Goal: Task Accomplishment & Management: Manage account settings

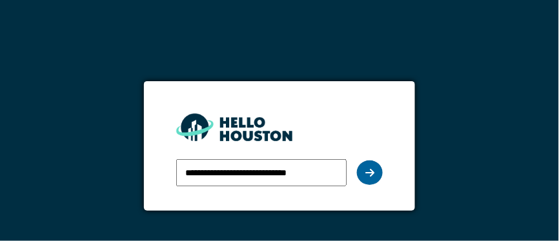
click at [372, 171] on icon at bounding box center [369, 173] width 9 height 10
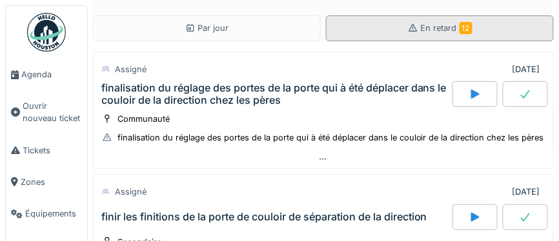
click at [434, 29] on span "En retard 12" at bounding box center [447, 28] width 52 height 10
click at [435, 28] on span "En retard 12" at bounding box center [447, 28] width 52 height 10
click at [434, 28] on span "En retard 12" at bounding box center [447, 28] width 52 height 10
click at [433, 28] on span "En retard 12" at bounding box center [447, 28] width 52 height 10
click at [437, 27] on span "En retard 12" at bounding box center [447, 28] width 52 height 10
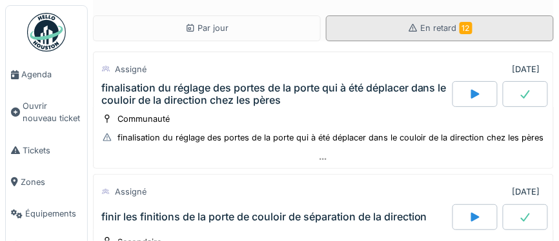
click at [437, 31] on span "En retard 12" at bounding box center [447, 28] width 52 height 10
click at [438, 33] on span "En retard 12" at bounding box center [447, 28] width 52 height 10
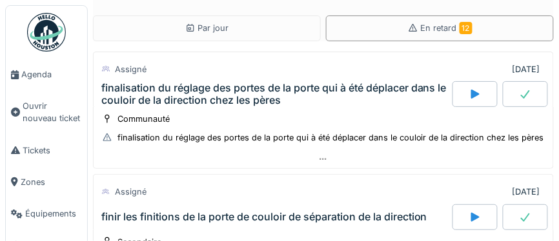
click at [50, 30] on img at bounding box center [46, 32] width 39 height 39
click at [51, 31] on img at bounding box center [46, 32] width 39 height 39
click at [52, 32] on img at bounding box center [46, 32] width 39 height 39
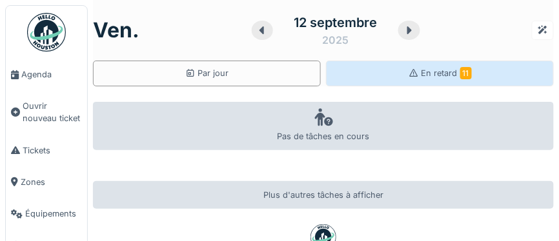
click at [435, 76] on span "En retard 11" at bounding box center [446, 73] width 50 height 10
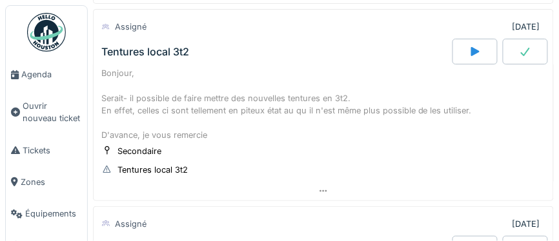
scroll to position [854, 0]
click at [148, 45] on div "Tentures local 3t2" at bounding box center [145, 51] width 88 height 12
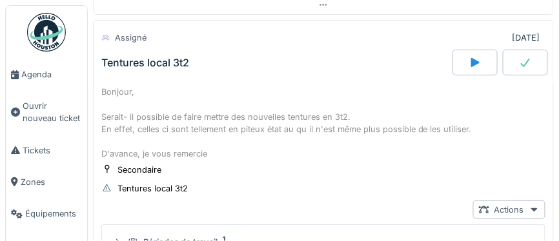
scroll to position [867, 0]
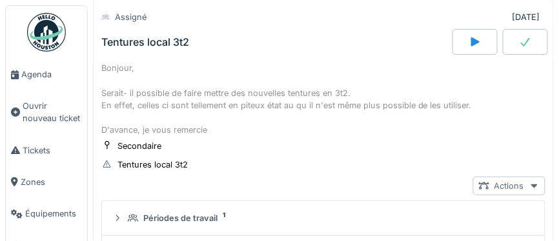
click at [533, 182] on icon at bounding box center [534, 186] width 10 height 8
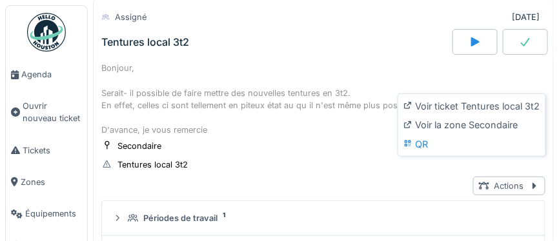
click at [270, 139] on div "Secondaire Tentures local 3t2" at bounding box center [323, 155] width 444 height 32
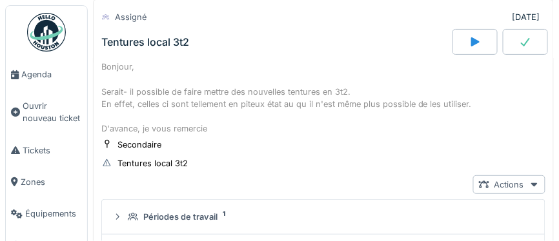
scroll to position [835, 0]
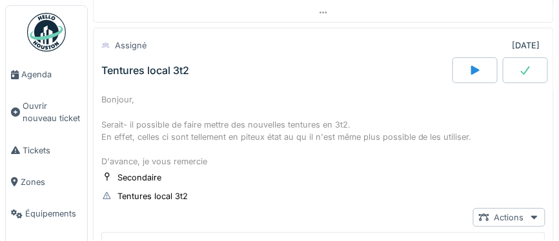
click at [529, 65] on icon at bounding box center [525, 70] width 13 height 10
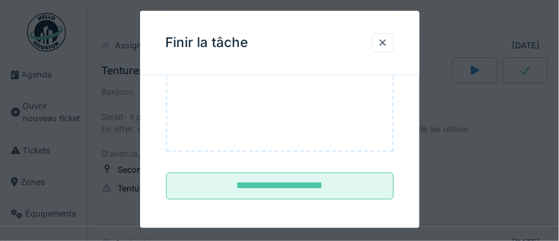
scroll to position [253, 0]
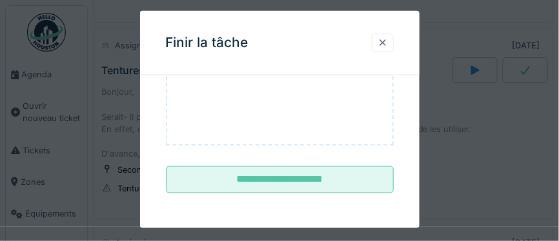
click at [383, 46] on div at bounding box center [382, 43] width 10 height 12
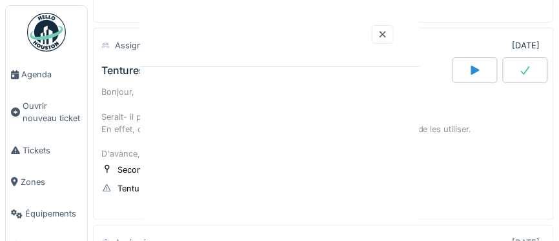
scroll to position [0, 0]
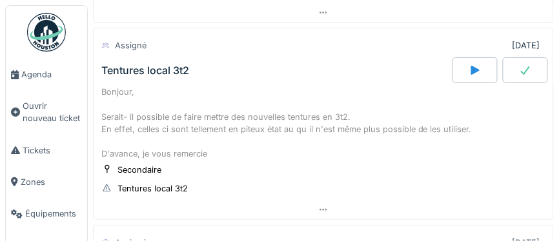
click at [475, 65] on icon at bounding box center [474, 70] width 13 height 10
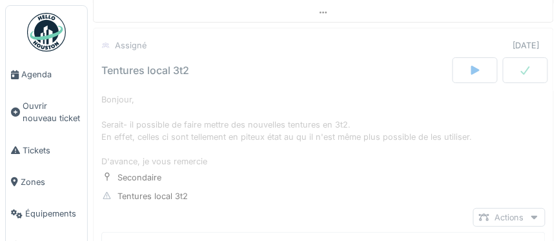
scroll to position [800, 0]
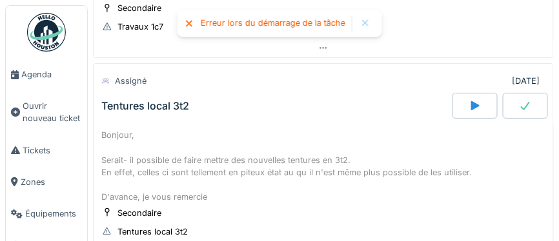
click at [192, 25] on icon at bounding box center [189, 23] width 10 height 8
click at [185, 24] on icon at bounding box center [189, 23] width 10 height 8
click at [367, 26] on div at bounding box center [365, 23] width 10 height 11
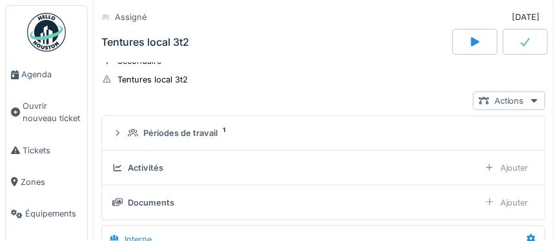
scroll to position [1000, 0]
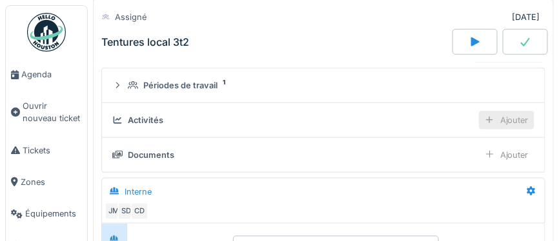
click at [528, 111] on div "Ajouter" at bounding box center [506, 120] width 55 height 19
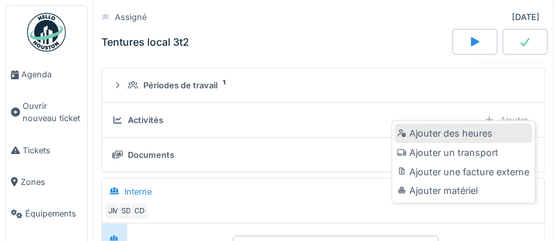
click at [461, 135] on div "Ajouter des heures" at bounding box center [463, 133] width 137 height 19
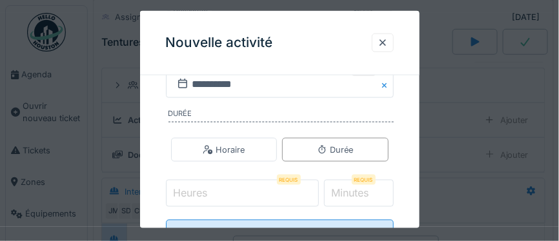
scroll to position [232, 0]
click at [186, 87] on div at bounding box center [182, 82] width 13 height 15
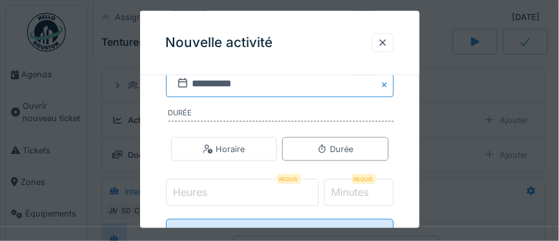
click at [203, 86] on input "**********" at bounding box center [280, 83] width 228 height 27
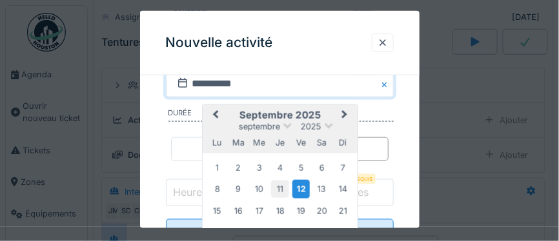
click at [282, 185] on div "11" at bounding box center [279, 189] width 17 height 17
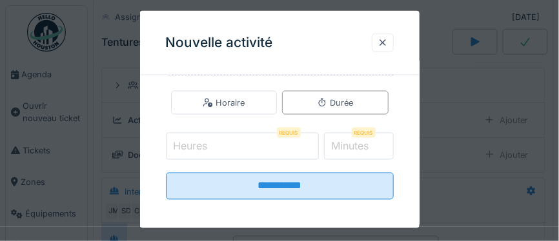
scroll to position [282, 0]
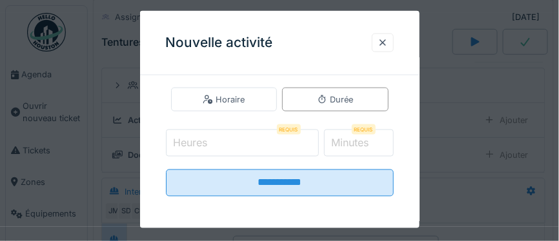
click at [220, 143] on input "Heures" at bounding box center [242, 143] width 153 height 27
type input "*"
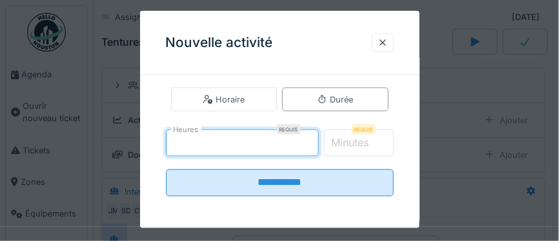
type input "*"
click at [362, 141] on label "Minutes" at bounding box center [350, 142] width 43 height 15
click at [362, 141] on input "*" at bounding box center [359, 143] width 70 height 27
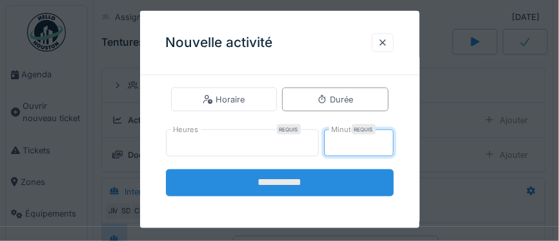
type input "**"
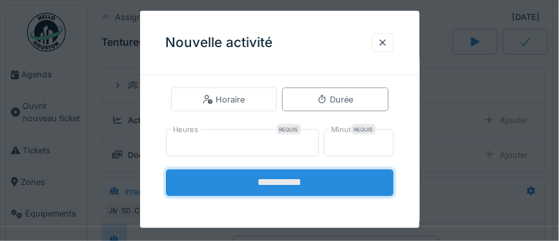
click at [281, 185] on input "**********" at bounding box center [280, 183] width 228 height 27
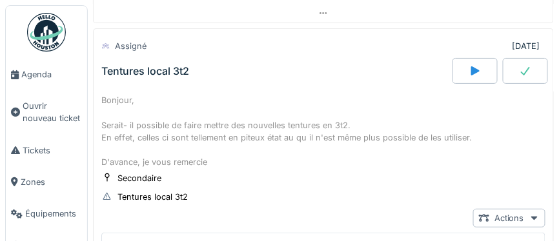
scroll to position [833, 0]
click at [525, 68] on icon at bounding box center [525, 72] width 9 height 8
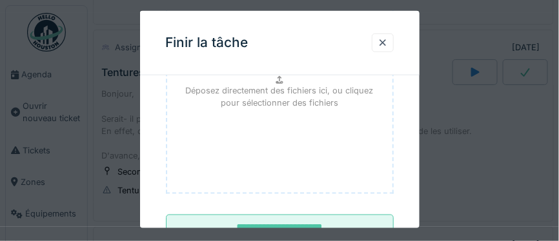
scroll to position [253, 0]
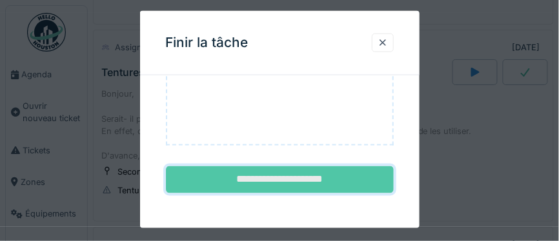
click at [307, 177] on input "**********" at bounding box center [280, 179] width 228 height 27
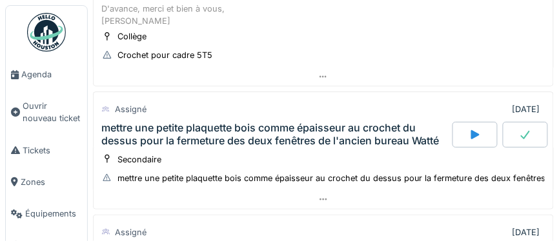
scroll to position [1448, 0]
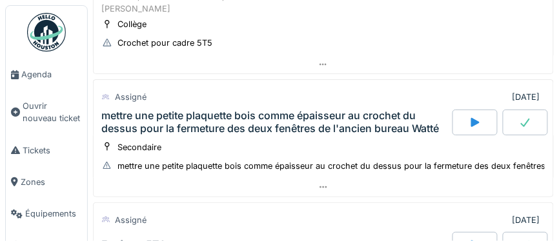
click at [532, 117] on icon at bounding box center [525, 122] width 13 height 10
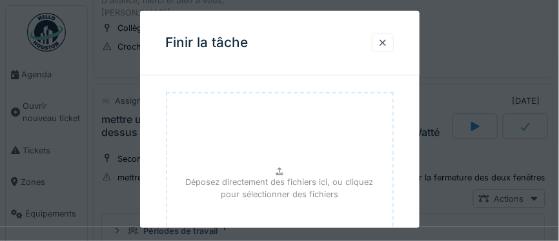
scroll to position [253, 0]
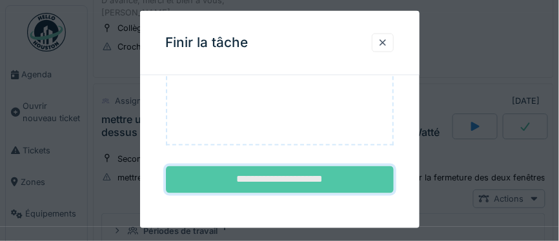
click at [293, 181] on input "**********" at bounding box center [280, 179] width 228 height 27
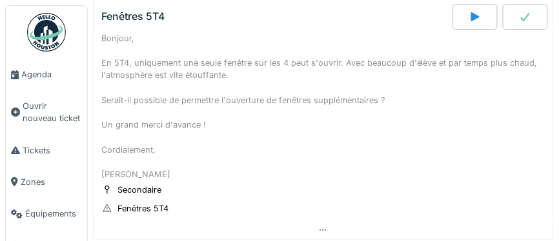
scroll to position [1676, 0]
click at [35, 77] on span "Agenda" at bounding box center [51, 74] width 61 height 12
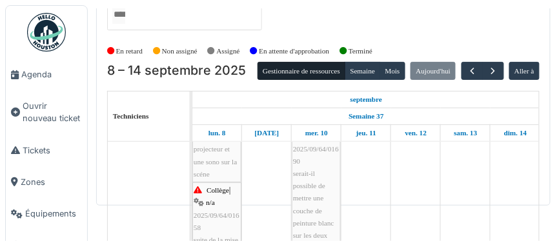
scroll to position [216, 0]
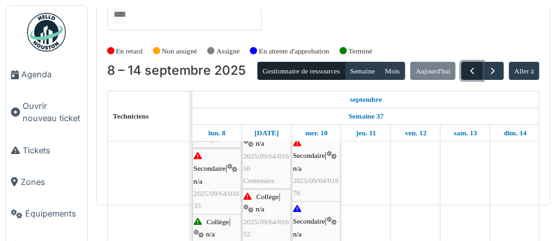
click at [472, 70] on span "button" at bounding box center [472, 71] width 11 height 11
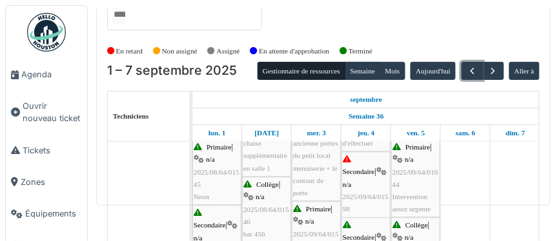
click at [363, 194] on span "2025/09/64/01598" at bounding box center [366, 204] width 46 height 20
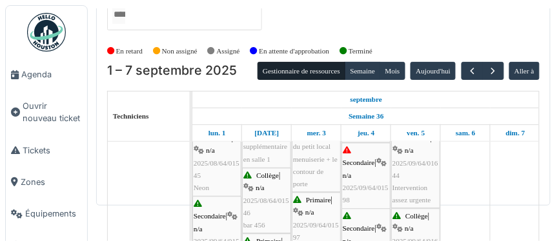
scroll to position [543, 0]
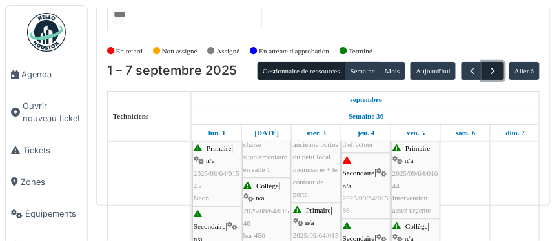
click at [494, 70] on span "button" at bounding box center [492, 71] width 11 height 11
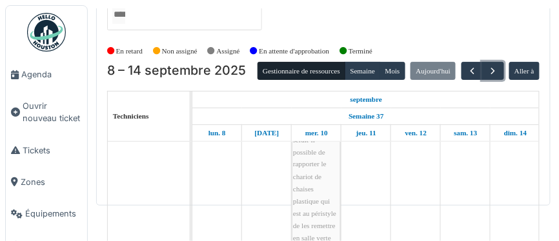
scroll to position [410, 0]
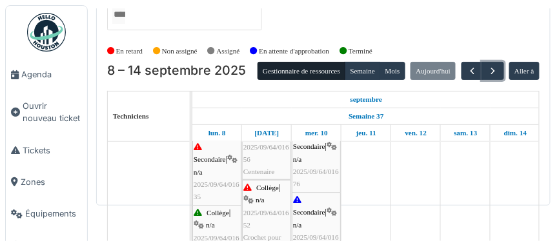
click at [212, 184] on div "Secondaire | n/a 2025/09/64/01635 Casiers 3T11" at bounding box center [217, 178] width 46 height 74
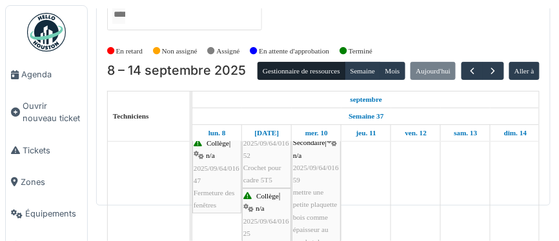
click at [265, 170] on div "Collège | n/a 2025/09/64/01652 Crochet pour cadre 5T5" at bounding box center [266, 149] width 46 height 74
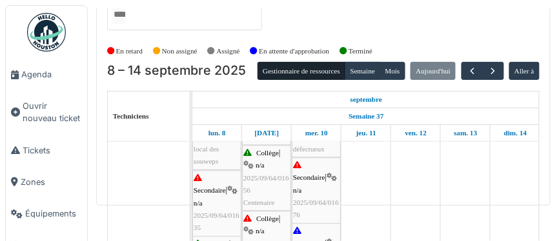
click at [311, 196] on div "Secondaire | n/a 2025/09/64/01676 Fenêtres 5T4" at bounding box center [316, 196] width 46 height 74
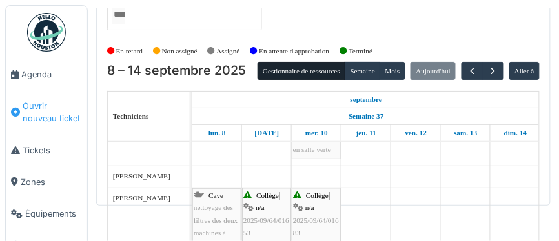
click at [49, 111] on span "Ouvrir nouveau ticket" at bounding box center [52, 112] width 59 height 25
click at [39, 112] on span "Ouvrir nouveau ticket" at bounding box center [52, 112] width 59 height 25
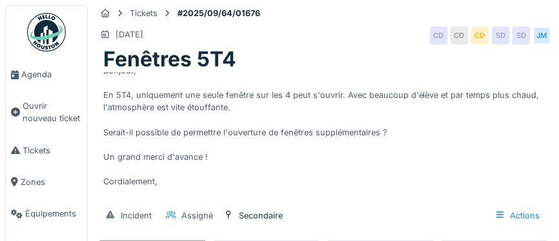
scroll to position [13, 0]
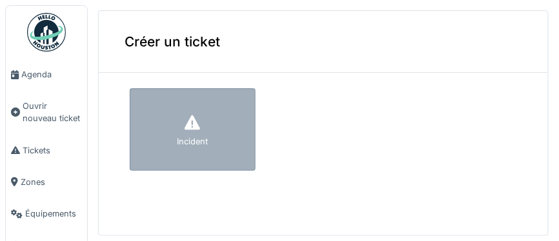
click at [194, 141] on div "Incident" at bounding box center [192, 142] width 31 height 12
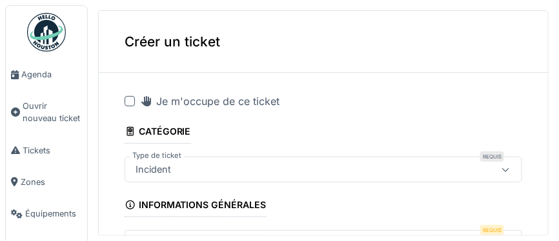
click at [130, 105] on div at bounding box center [130, 101] width 10 height 10
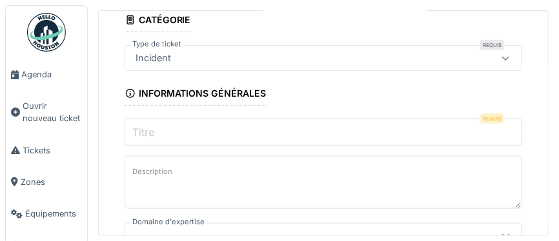
scroll to position [117, 0]
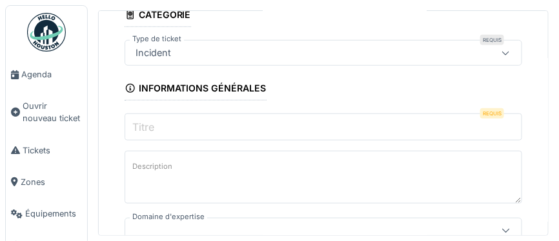
click at [157, 129] on input "Titre" at bounding box center [323, 127] width 397 height 27
paste input "**********"
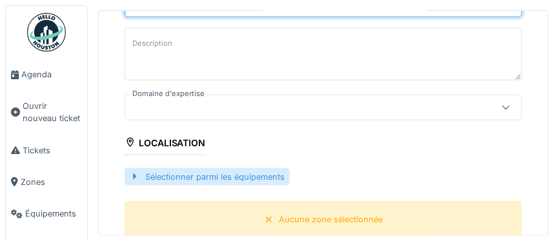
scroll to position [243, 0]
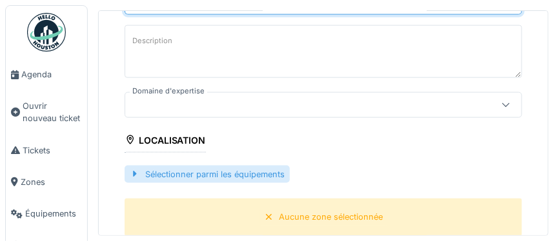
type input "**********"
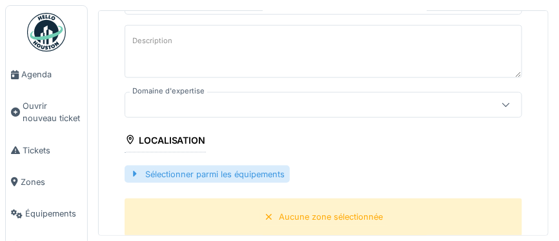
click at [178, 173] on div "Sélectionner parmi les équipements" at bounding box center [207, 174] width 165 height 17
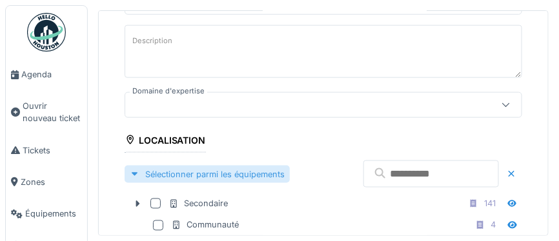
click at [177, 171] on div "Sélectionner parmi les équipements" at bounding box center [207, 174] width 165 height 17
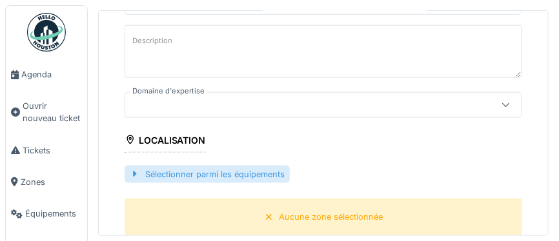
click at [177, 171] on div "Sélectionner parmi les équipements" at bounding box center [207, 174] width 165 height 17
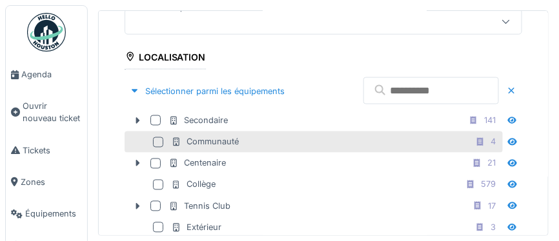
scroll to position [327, 0]
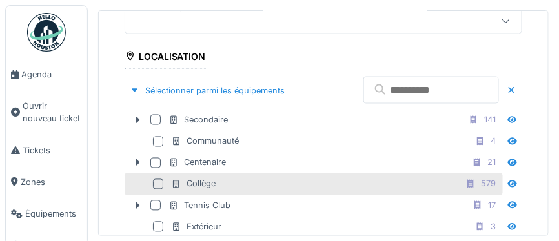
drag, startPoint x: 156, startPoint y: 181, endPoint x: 176, endPoint y: 185, distance: 19.7
click at [157, 181] on div at bounding box center [158, 184] width 10 height 10
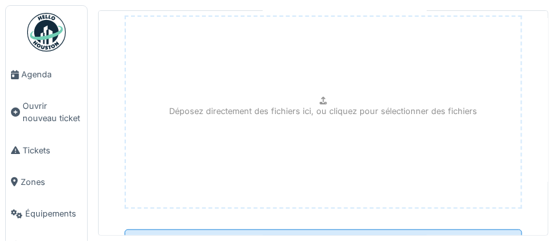
scroll to position [823, 0]
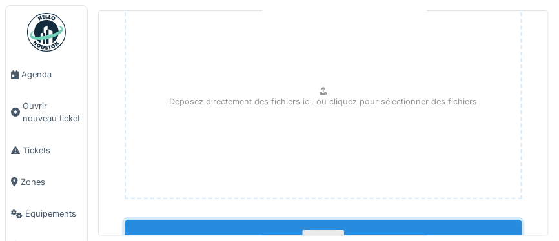
click at [320, 226] on input "**********" at bounding box center [323, 233] width 397 height 27
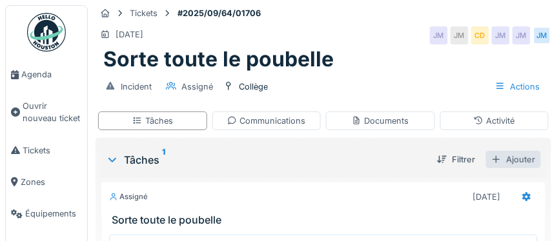
click at [512, 161] on div "Ajouter" at bounding box center [513, 159] width 55 height 17
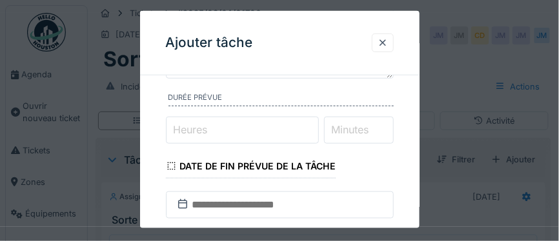
scroll to position [154, 0]
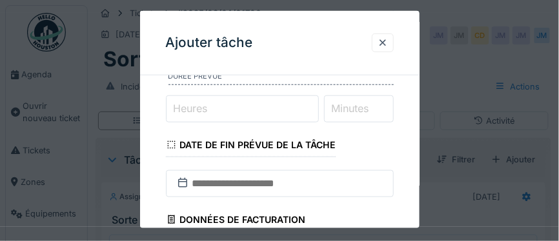
click at [223, 112] on input "Heures" at bounding box center [242, 109] width 153 height 27
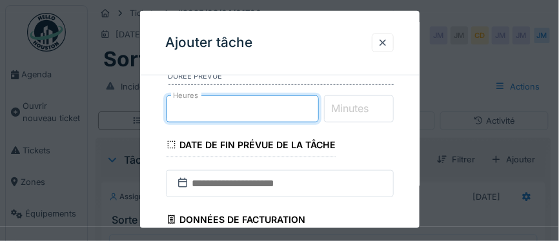
type input "*"
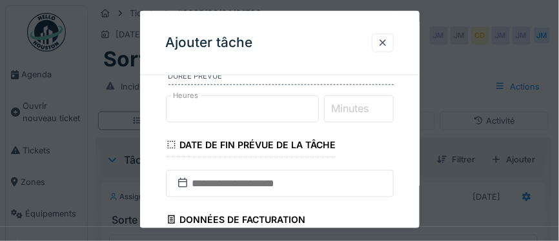
click at [357, 108] on label "Minutes" at bounding box center [350, 108] width 43 height 15
click at [357, 108] on input "Minutes" at bounding box center [359, 109] width 70 height 27
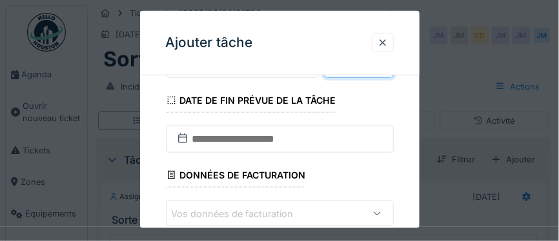
scroll to position [199, 0]
type input "**"
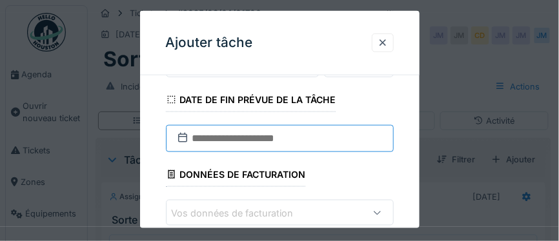
click at [201, 141] on input "text" at bounding box center [280, 138] width 228 height 27
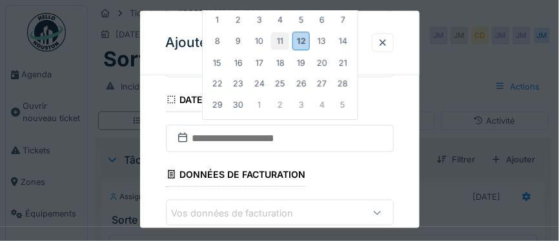
click at [281, 43] on div "11" at bounding box center [279, 41] width 17 height 17
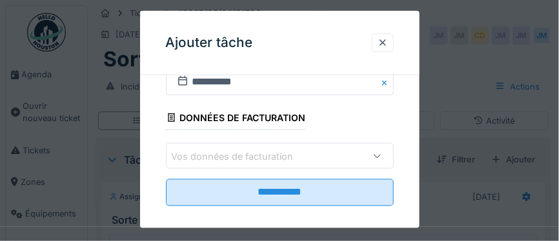
scroll to position [267, 0]
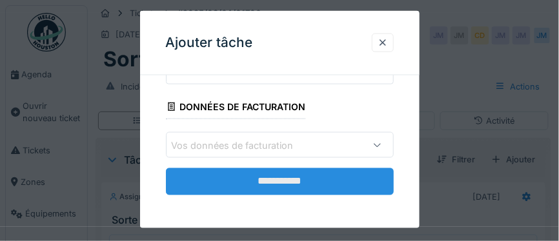
click at [267, 183] on input "**********" at bounding box center [280, 181] width 228 height 27
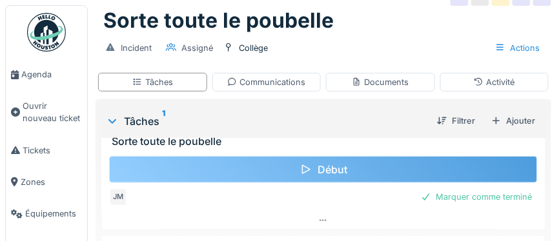
scroll to position [51, 0]
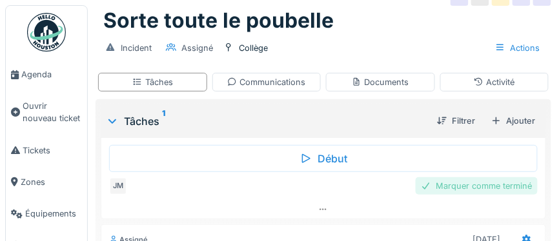
click at [445, 186] on div "Marquer comme terminé" at bounding box center [477, 185] width 122 height 17
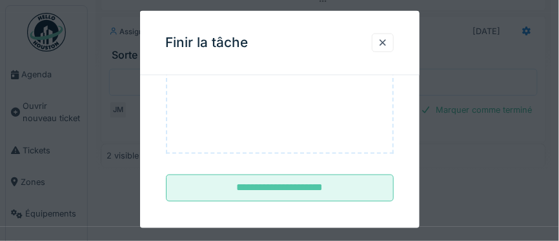
scroll to position [253, 0]
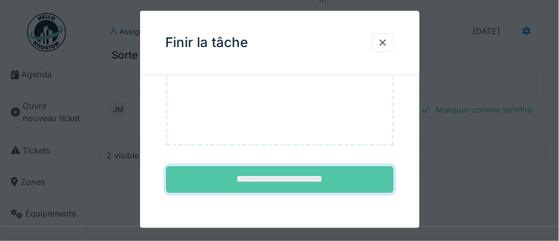
click at [291, 177] on input "**********" at bounding box center [280, 179] width 228 height 27
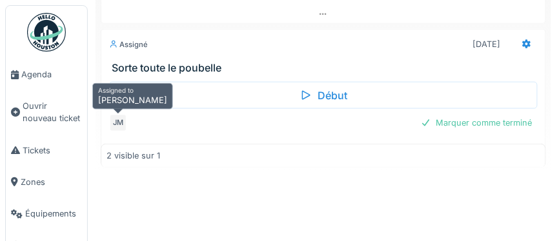
scroll to position [0, 0]
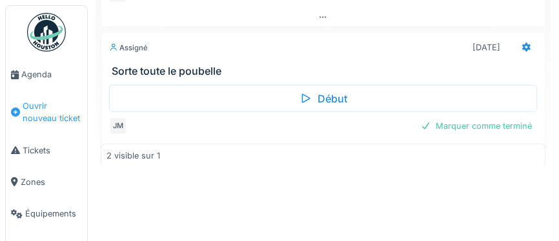
click at [46, 116] on span "Ouvrir nouveau ticket" at bounding box center [52, 112] width 59 height 25
click at [49, 108] on span "Ouvrir nouveau ticket" at bounding box center [52, 112] width 59 height 25
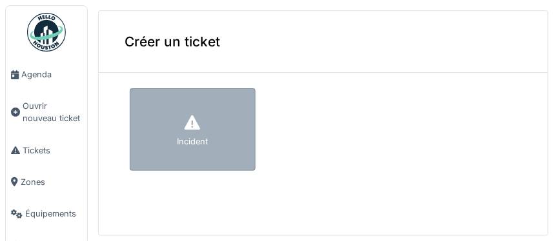
click at [202, 143] on div "Incident" at bounding box center [192, 142] width 31 height 12
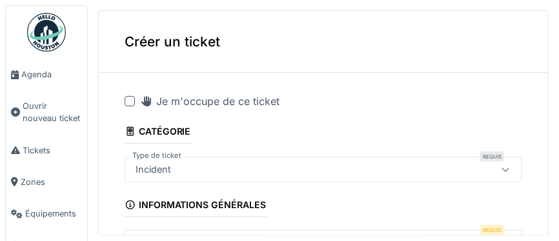
click at [130, 100] on div at bounding box center [130, 101] width 10 height 10
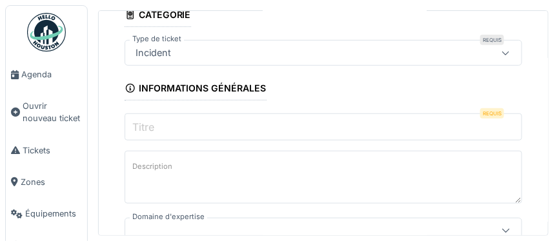
scroll to position [120, 0]
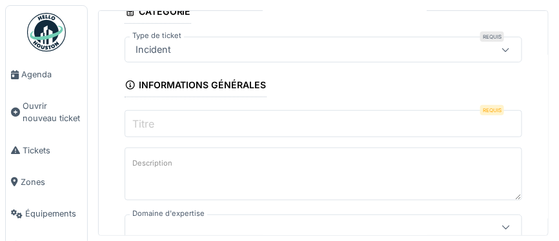
click at [170, 124] on input "Titre" at bounding box center [323, 123] width 397 height 27
paste input "**********"
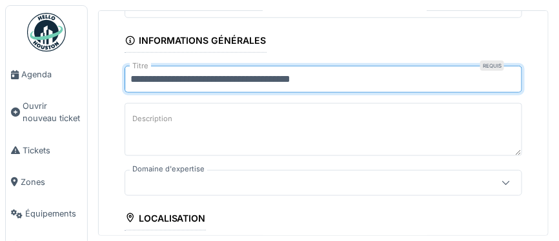
scroll to position [198, 0]
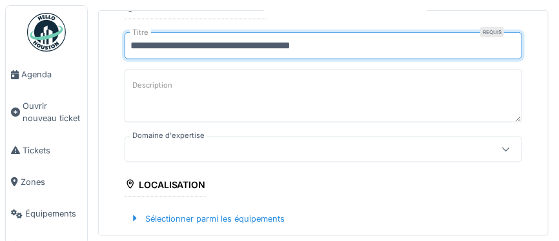
click at [160, 45] on input "**********" at bounding box center [323, 45] width 397 height 27
click at [307, 45] on input "**********" at bounding box center [323, 45] width 397 height 27
click at [298, 41] on input "**********" at bounding box center [323, 45] width 397 height 27
click at [294, 46] on input "**********" at bounding box center [323, 45] width 397 height 27
click at [323, 45] on input "**********" at bounding box center [323, 45] width 397 height 27
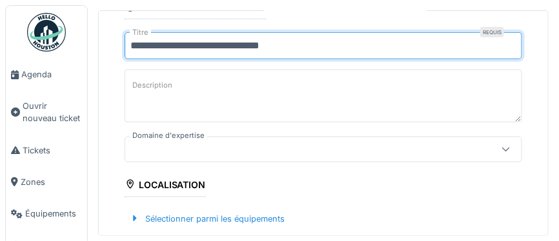
paste input "*"
click at [279, 42] on input "**********" at bounding box center [323, 45] width 397 height 27
paste input "text"
click at [280, 43] on input "**********" at bounding box center [323, 45] width 397 height 27
paste input "text"
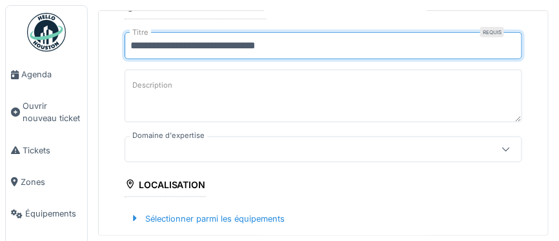
click at [281, 42] on input "**********" at bounding box center [323, 45] width 397 height 27
paste input "*"
click at [276, 43] on input "**********" at bounding box center [323, 45] width 397 height 27
click at [283, 42] on input "**********" at bounding box center [323, 45] width 397 height 27
paste input "**********"
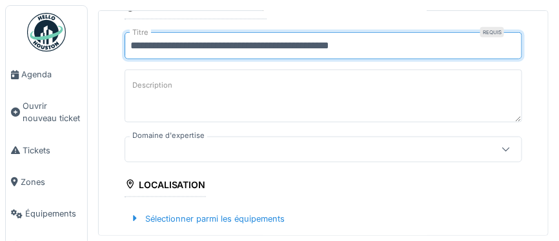
click at [274, 46] on input "**********" at bounding box center [323, 45] width 397 height 27
drag, startPoint x: 332, startPoint y: 42, endPoint x: 414, endPoint y: 50, distance: 83.0
click at [414, 50] on input "**********" at bounding box center [323, 45] width 397 height 27
click at [275, 45] on input "**********" at bounding box center [323, 45] width 397 height 27
click at [339, 43] on input "**********" at bounding box center [323, 45] width 397 height 27
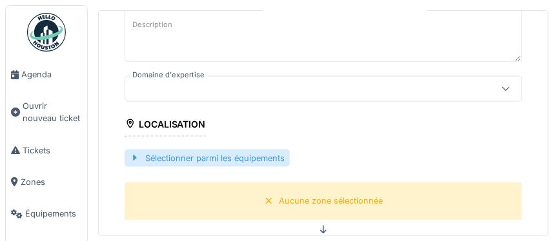
scroll to position [268, 0]
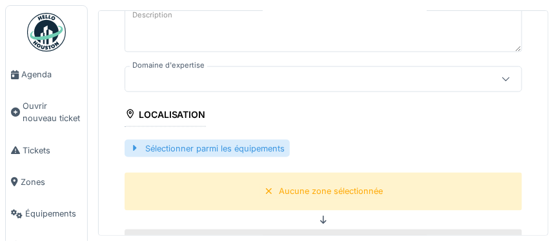
type input "**********"
click at [183, 149] on div "Sélectionner parmi les équipements" at bounding box center [207, 148] width 165 height 17
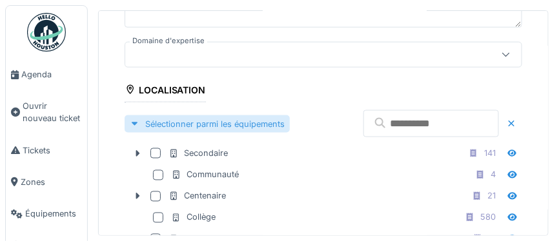
scroll to position [336, 0]
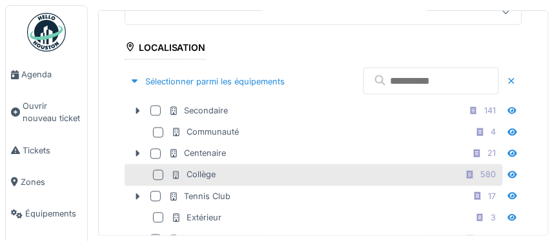
click at [157, 171] on div at bounding box center [158, 175] width 10 height 10
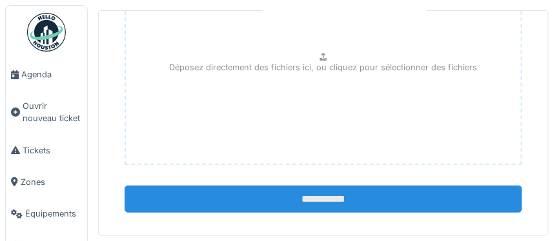
scroll to position [860, 0]
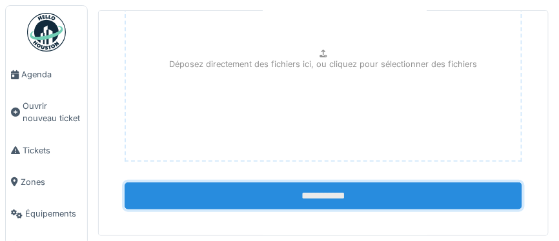
click at [329, 186] on input "**********" at bounding box center [323, 196] width 397 height 27
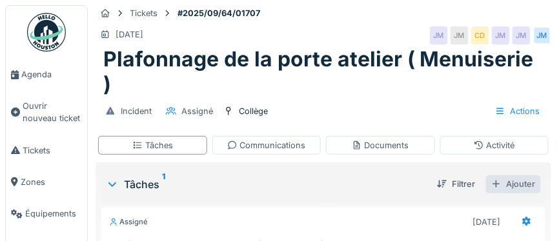
click at [519, 176] on div "Ajouter" at bounding box center [513, 184] width 55 height 17
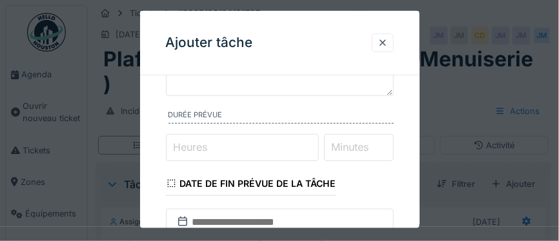
scroll to position [125, 0]
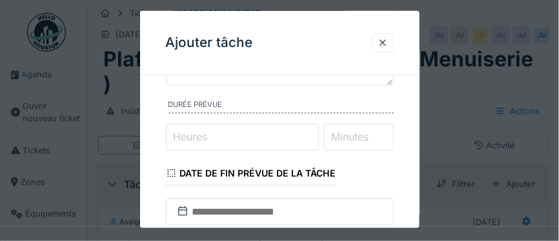
click at [209, 137] on label "Heures" at bounding box center [190, 136] width 39 height 15
click at [209, 137] on input "Heures" at bounding box center [242, 137] width 153 height 27
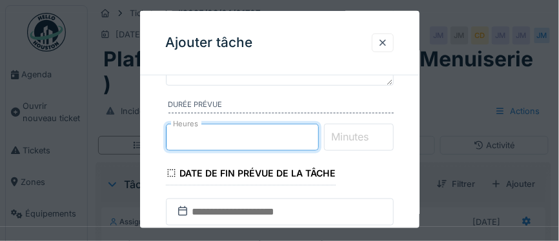
type input "*"
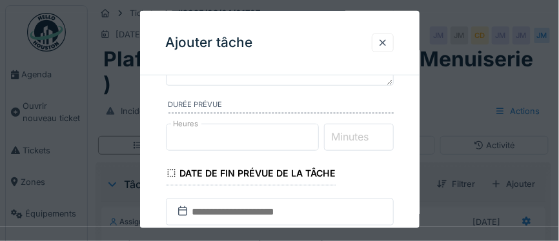
click at [356, 144] on input "Minutes" at bounding box center [359, 137] width 70 height 27
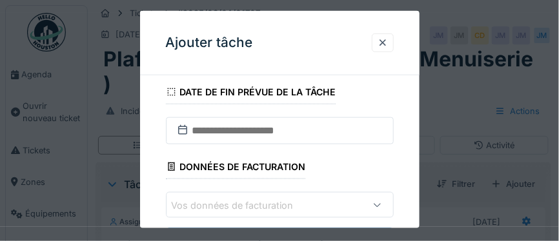
scroll to position [223, 0]
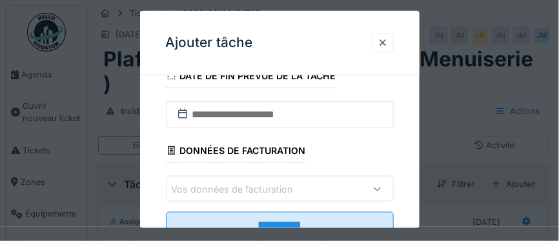
type input "**"
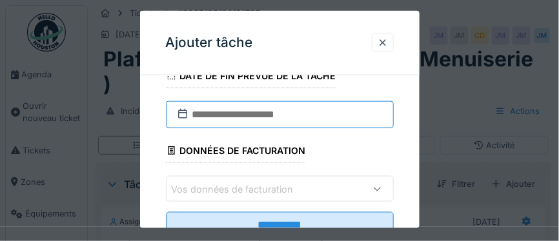
click at [206, 114] on input "text" at bounding box center [280, 114] width 228 height 27
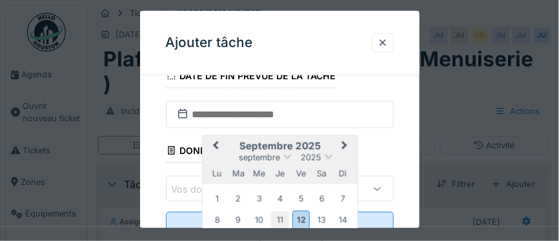
click at [280, 223] on div "11" at bounding box center [279, 220] width 17 height 17
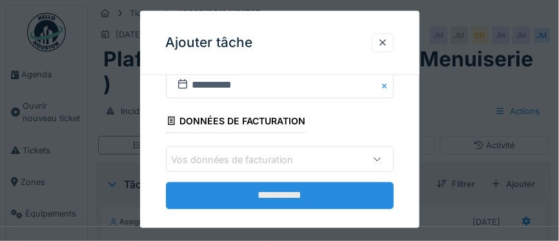
scroll to position [267, 0]
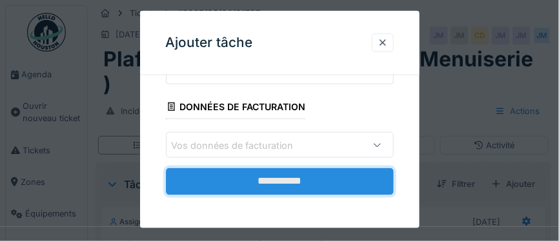
click at [287, 181] on input "**********" at bounding box center [280, 181] width 228 height 27
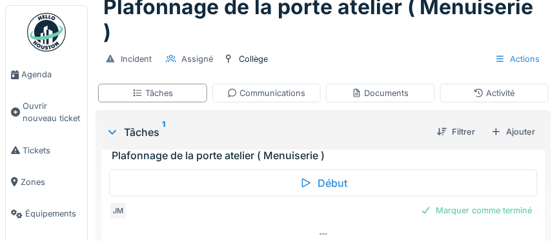
scroll to position [10, 0]
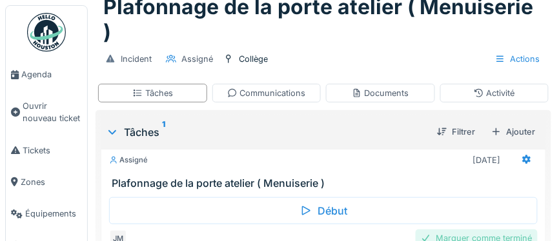
click at [458, 230] on div "Marquer comme terminé" at bounding box center [477, 238] width 122 height 17
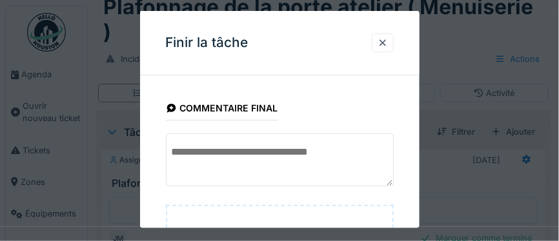
scroll to position [253, 0]
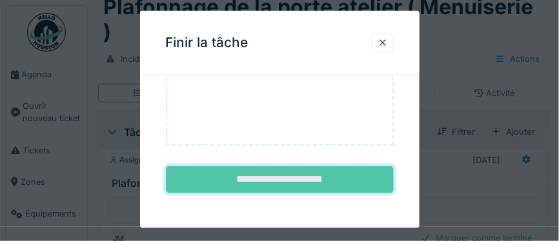
click at [287, 178] on input "**********" at bounding box center [280, 179] width 228 height 27
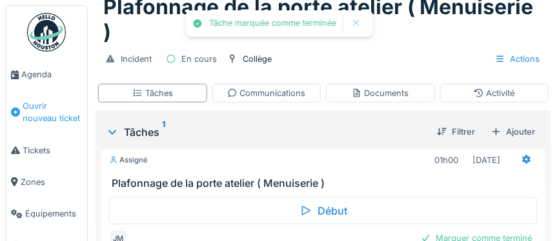
scroll to position [0, 0]
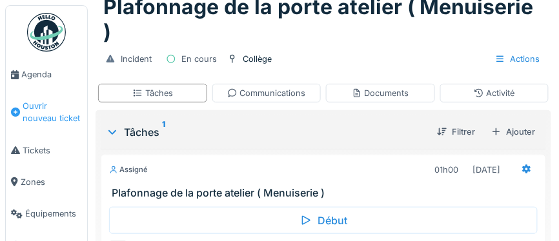
click at [31, 108] on span "Ouvrir nouveau ticket" at bounding box center [52, 112] width 59 height 25
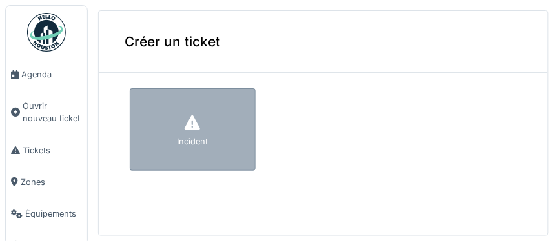
click at [185, 132] on div at bounding box center [192, 123] width 19 height 23
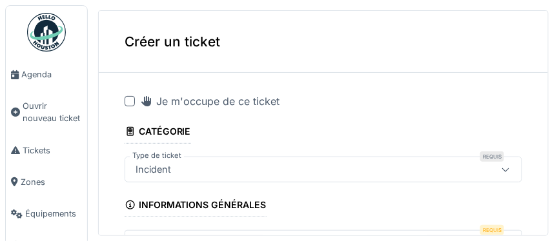
click at [133, 104] on div at bounding box center [130, 101] width 10 height 10
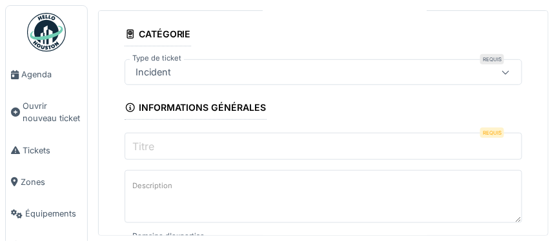
scroll to position [104, 0]
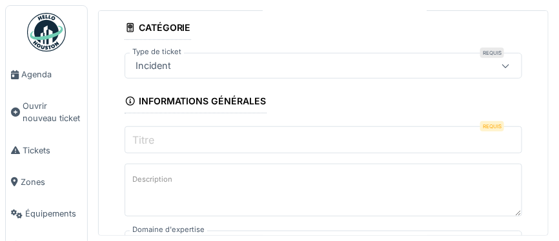
click at [174, 137] on input "Titre" at bounding box center [323, 139] width 397 height 27
paste input "**********"
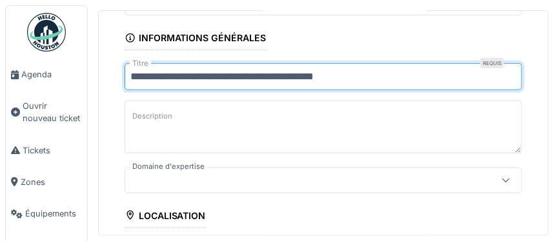
scroll to position [172, 0]
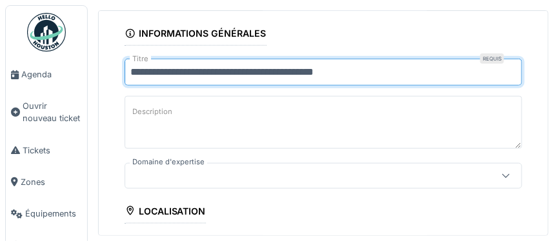
drag, startPoint x: 296, startPoint y: 72, endPoint x: 300, endPoint y: 120, distance: 48.0
click at [318, 73] on input "**********" at bounding box center [323, 72] width 397 height 27
click at [323, 71] on input "**********" at bounding box center [323, 72] width 397 height 27
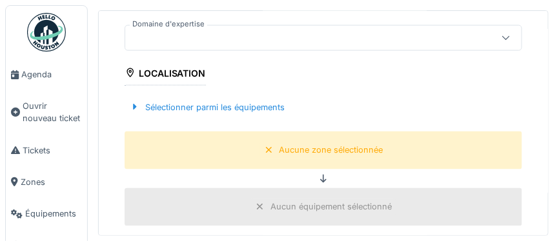
scroll to position [312, 0]
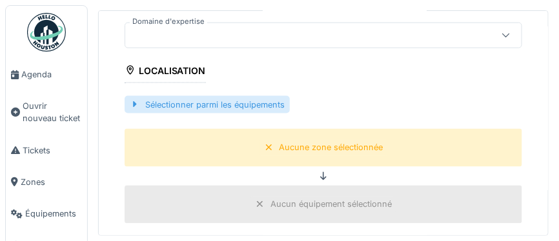
type input "**********"
click at [132, 103] on div at bounding box center [135, 105] width 10 height 12
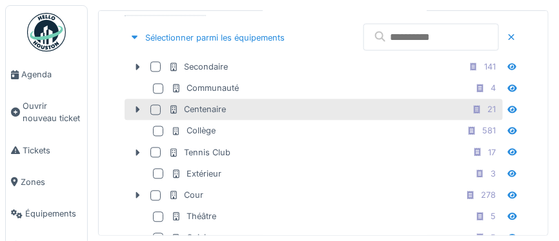
scroll to position [383, 0]
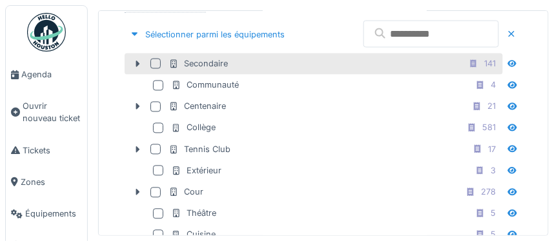
click at [159, 62] on div at bounding box center [155, 64] width 10 height 10
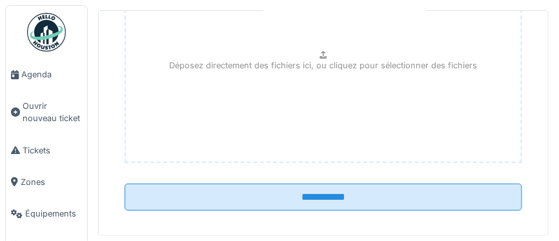
scroll to position [860, 0]
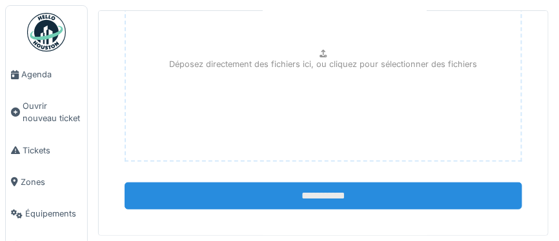
click at [325, 188] on input "**********" at bounding box center [323, 196] width 397 height 27
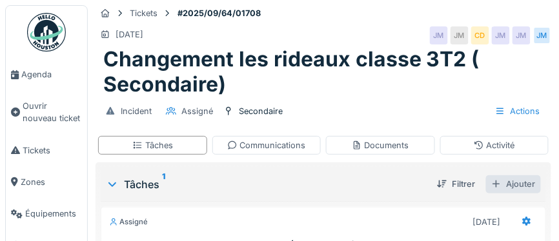
click at [526, 190] on div "Ajouter" at bounding box center [513, 184] width 55 height 17
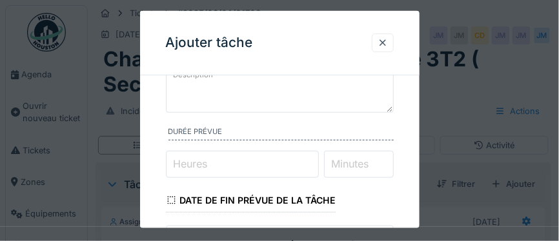
scroll to position [119, 0]
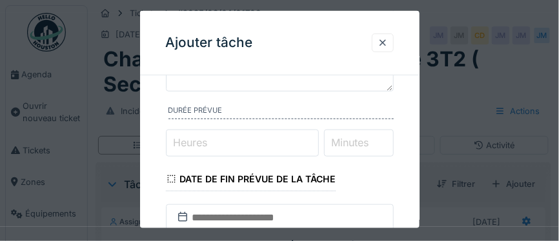
click at [213, 143] on input "Heures" at bounding box center [242, 143] width 153 height 27
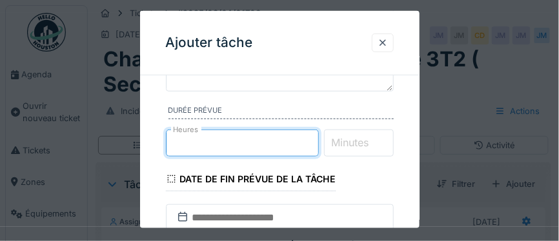
type input "*"
click at [370, 138] on label "Minutes" at bounding box center [350, 142] width 43 height 15
click at [370, 138] on input "Minutes" at bounding box center [359, 143] width 70 height 27
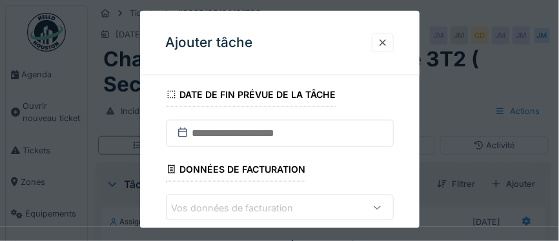
scroll to position [205, 0]
type input "**"
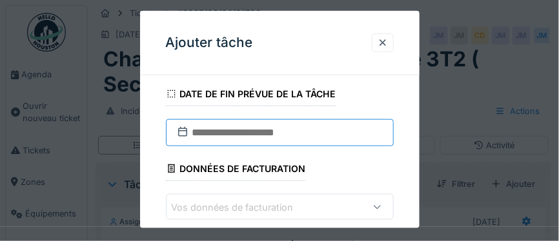
click at [226, 133] on input "text" at bounding box center [280, 132] width 228 height 27
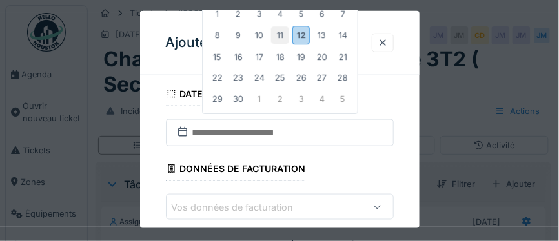
click at [280, 37] on div "11" at bounding box center [279, 35] width 17 height 17
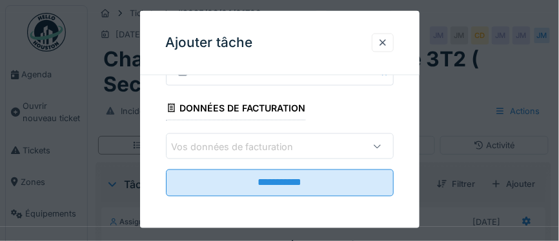
scroll to position [267, 0]
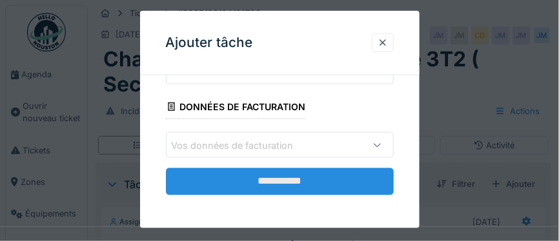
click at [276, 178] on input "**********" at bounding box center [280, 181] width 228 height 27
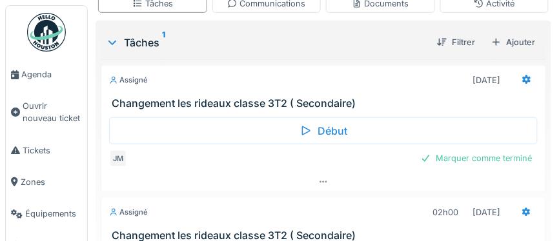
scroll to position [168, 0]
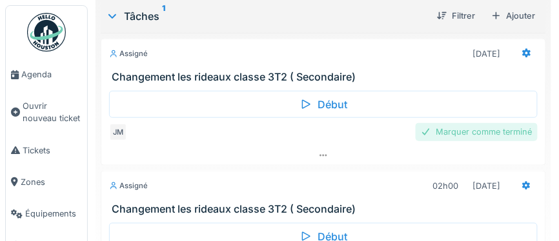
click at [439, 129] on div "Marquer comme terminé" at bounding box center [477, 131] width 122 height 17
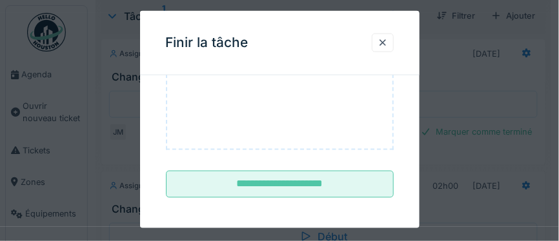
scroll to position [253, 0]
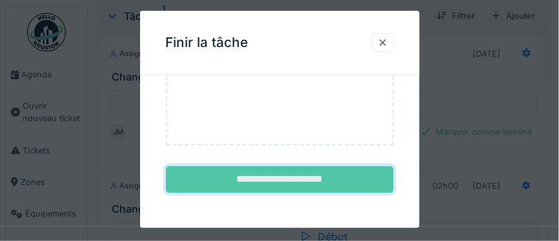
click at [297, 176] on input "**********" at bounding box center [280, 179] width 228 height 27
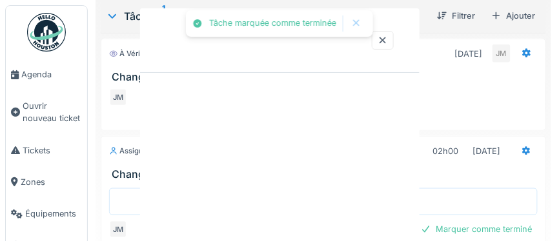
scroll to position [0, 0]
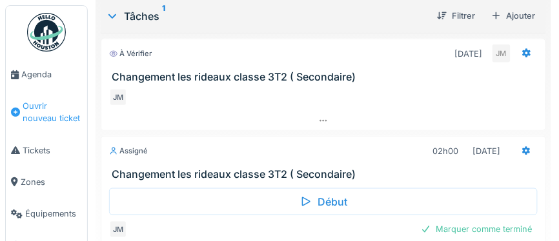
click at [46, 105] on span "Ouvrir nouveau ticket" at bounding box center [52, 112] width 59 height 25
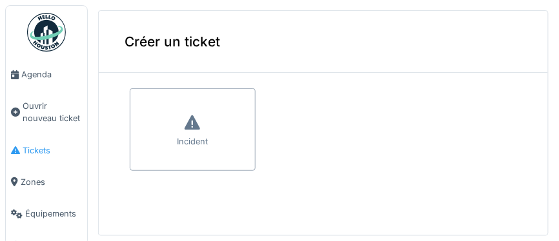
click at [35, 150] on span "Tickets" at bounding box center [52, 151] width 59 height 12
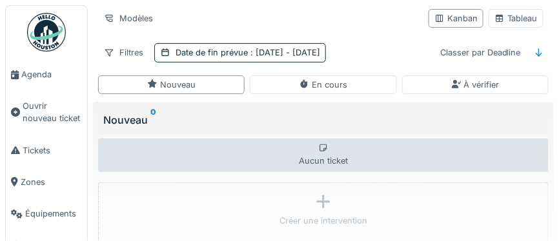
scroll to position [44, 0]
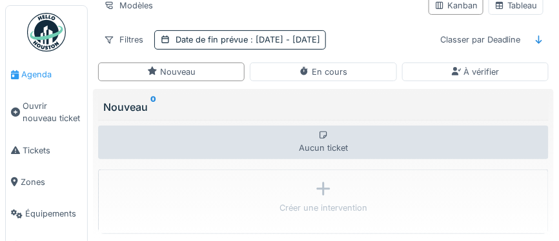
click at [36, 75] on span "Agenda" at bounding box center [51, 74] width 61 height 12
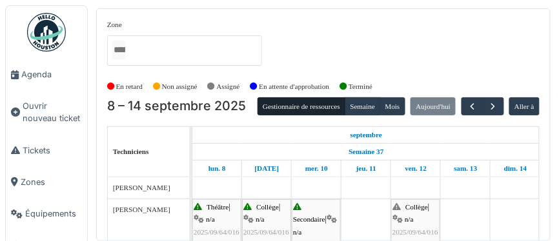
click at [38, 110] on span "Ouvrir nouveau ticket" at bounding box center [52, 112] width 59 height 25
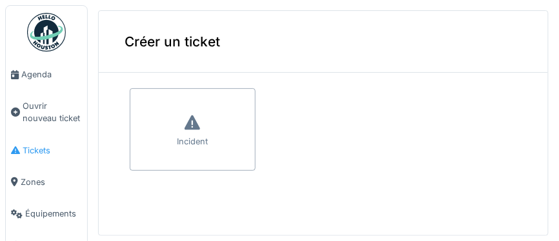
click at [31, 151] on span "Tickets" at bounding box center [52, 151] width 59 height 12
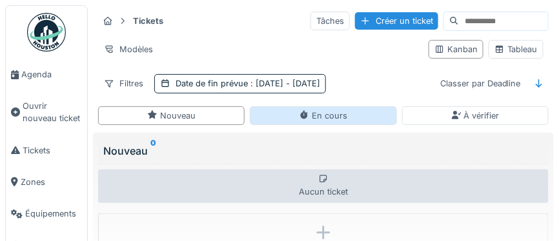
click at [314, 116] on div "En cours" at bounding box center [323, 116] width 48 height 12
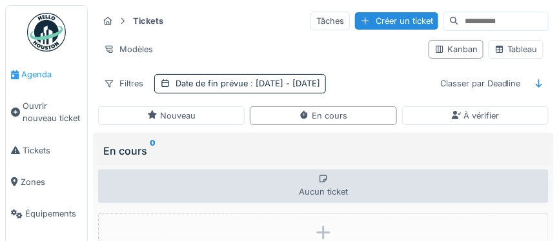
click at [37, 74] on span "Agenda" at bounding box center [51, 74] width 61 height 12
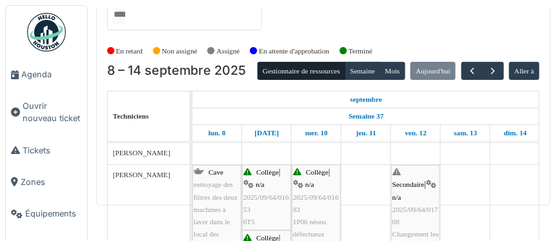
click at [406, 206] on span "2025/09/64/01708" at bounding box center [415, 216] width 46 height 20
click at [407, 203] on div "Secondaire | n/a 2025/09/64/01708 Changement les rideaux classe 3T2 ( Secondair…" at bounding box center [415, 223] width 46 height 112
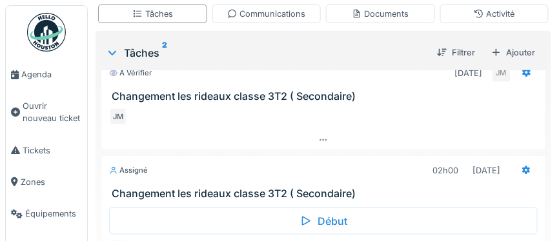
scroll to position [174, 0]
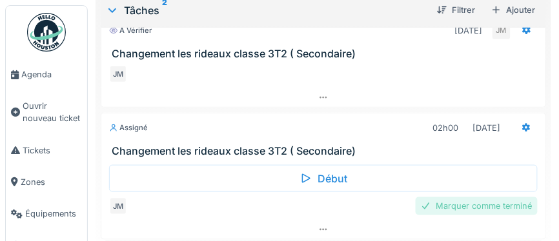
click at [462, 205] on div "Marquer comme terminé" at bounding box center [477, 205] width 122 height 17
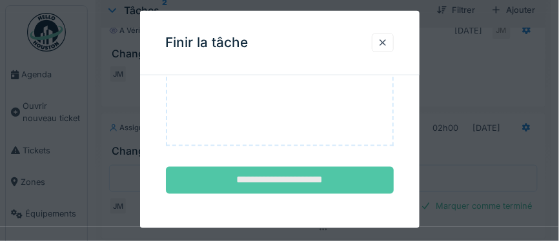
scroll to position [253, 0]
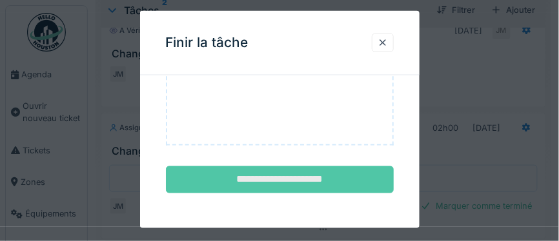
click at [297, 176] on input "**********" at bounding box center [280, 179] width 228 height 27
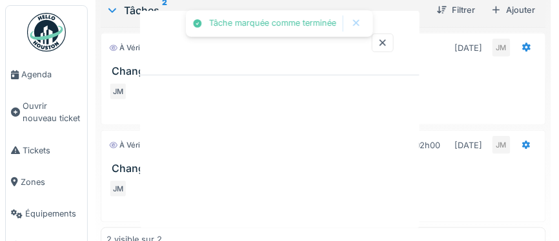
scroll to position [0, 0]
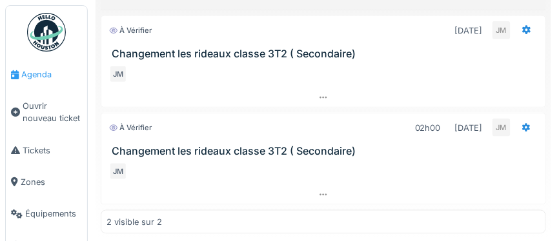
click at [34, 75] on span "Agenda" at bounding box center [51, 74] width 61 height 12
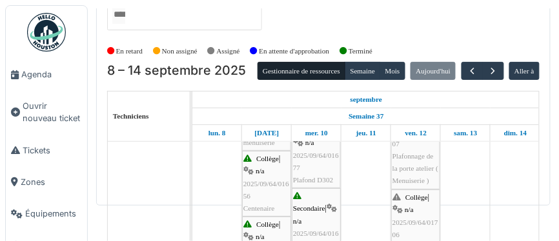
click at [411, 165] on span "Plafonnage de la porte atelier ( Menuiserie )" at bounding box center [415, 168] width 46 height 32
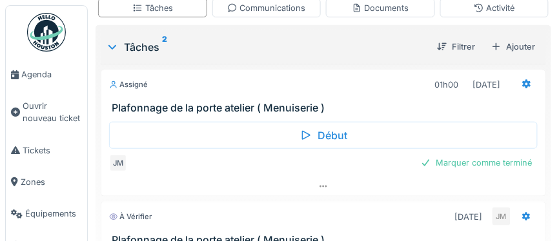
scroll to position [130, 0]
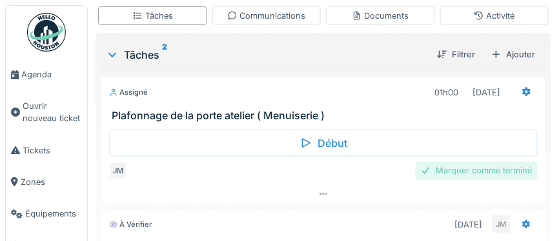
click at [467, 162] on div "Marquer comme terminé" at bounding box center [477, 170] width 122 height 17
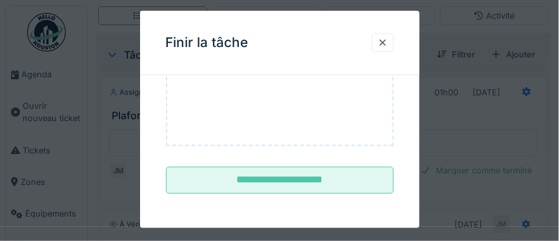
scroll to position [253, 0]
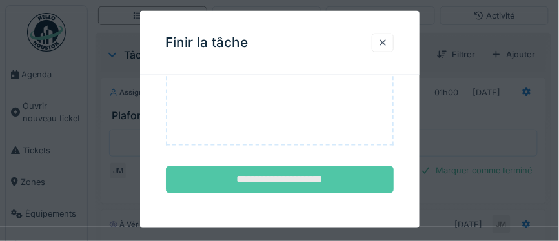
click at [288, 182] on input "**********" at bounding box center [280, 179] width 228 height 27
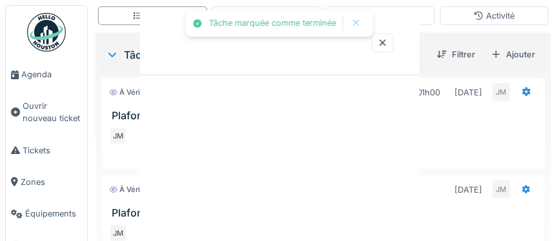
scroll to position [0, 0]
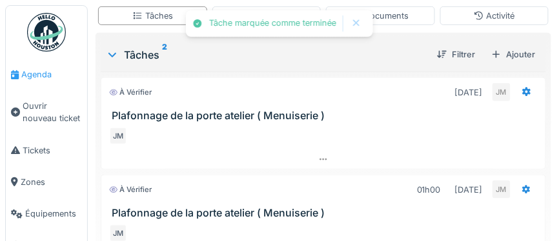
click at [39, 74] on span "Agenda" at bounding box center [51, 74] width 61 height 12
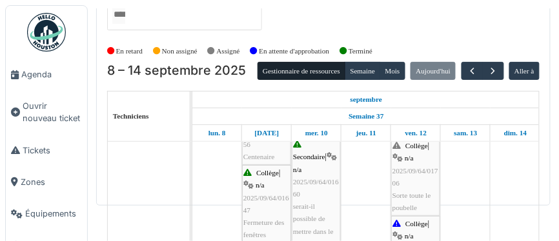
click at [410, 192] on span "Sorte toute le poubelle" at bounding box center [411, 202] width 39 height 20
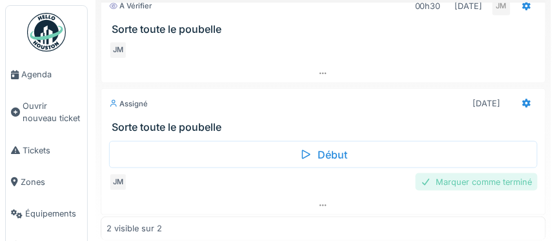
scroll to position [175, 0]
click at [444, 177] on div "Marquer comme terminé" at bounding box center [477, 181] width 122 height 17
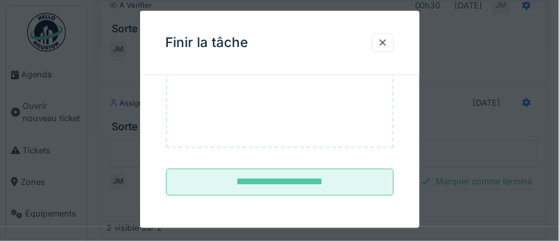
scroll to position [253, 0]
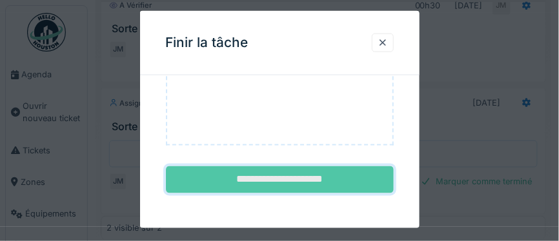
click at [323, 175] on input "**********" at bounding box center [280, 179] width 228 height 27
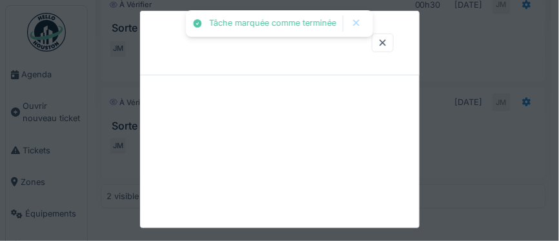
scroll to position [0, 0]
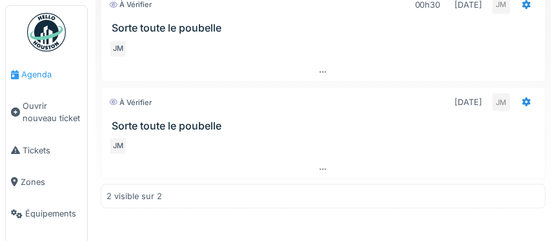
click at [35, 78] on span "Agenda" at bounding box center [51, 74] width 61 height 12
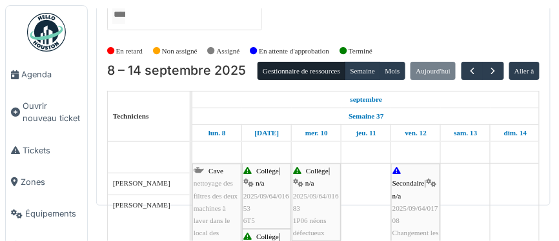
scroll to position [512, 0]
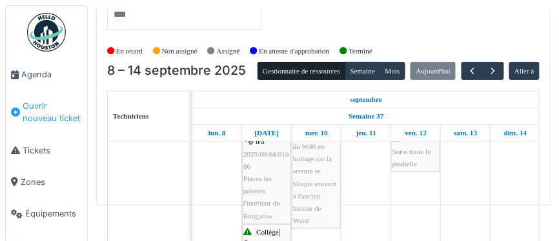
click at [48, 110] on span "Ouvrir nouveau ticket" at bounding box center [52, 112] width 59 height 25
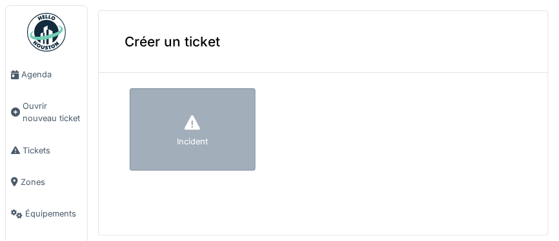
click at [191, 148] on div "Incident" at bounding box center [193, 129] width 126 height 83
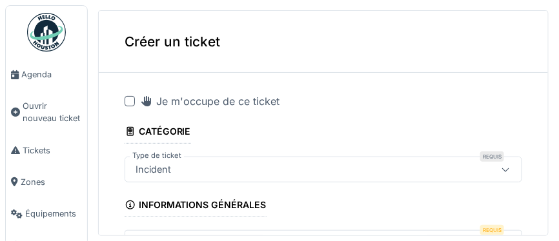
click at [131, 101] on div at bounding box center [130, 101] width 10 height 10
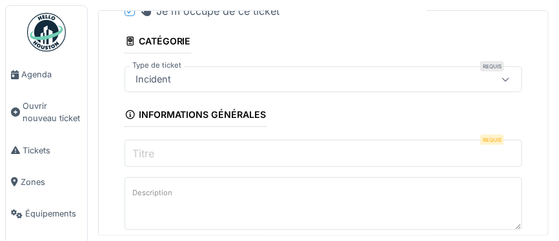
scroll to position [114, 0]
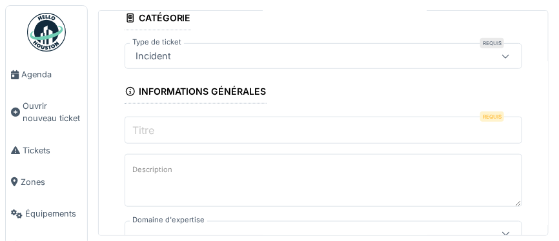
click at [205, 132] on input "Titre" at bounding box center [323, 130] width 397 height 27
paste input "**********"
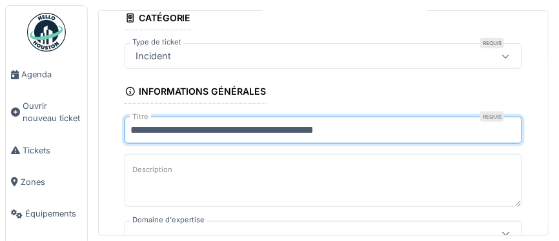
click at [164, 134] on input "**********" at bounding box center [323, 130] width 397 height 27
type input "**********"
drag, startPoint x: 128, startPoint y: 126, endPoint x: 344, endPoint y: 132, distance: 215.6
click at [351, 128] on input "**********" at bounding box center [323, 130] width 397 height 27
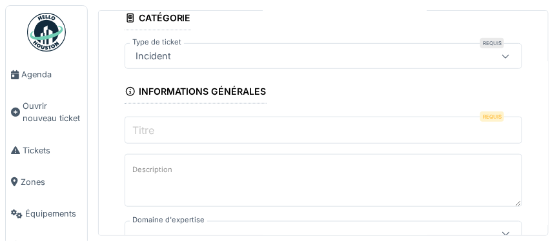
click at [247, 130] on input "Titre" at bounding box center [323, 130] width 397 height 27
paste input "**********"
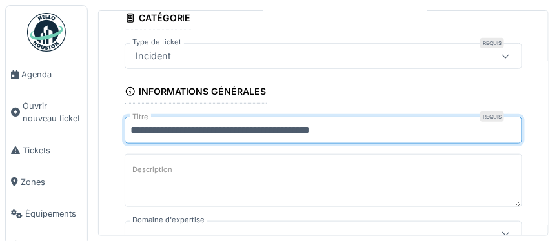
click at [334, 132] on input "**********" at bounding box center [323, 130] width 397 height 27
type input "**********"
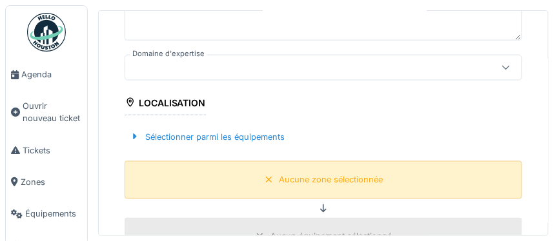
scroll to position [299, 0]
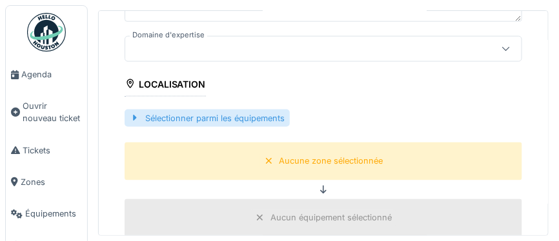
click at [206, 117] on div "Sélectionner parmi les équipements" at bounding box center [207, 118] width 165 height 17
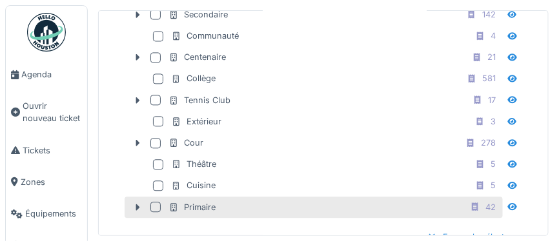
scroll to position [365, 0]
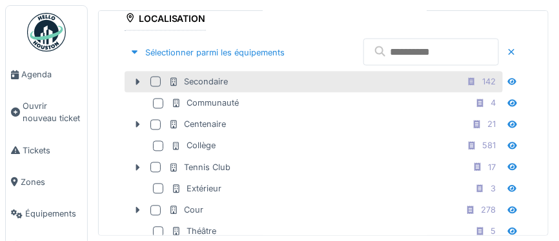
click at [154, 81] on div at bounding box center [155, 82] width 10 height 10
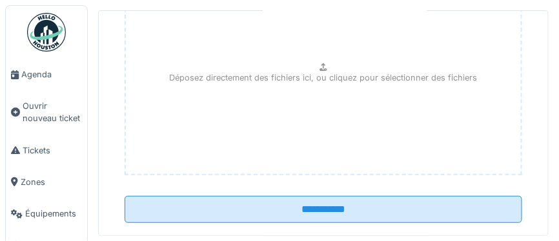
scroll to position [860, 0]
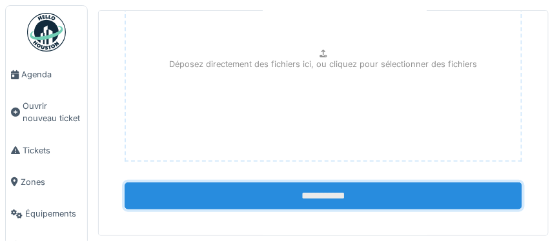
click at [312, 185] on input "**********" at bounding box center [323, 196] width 397 height 27
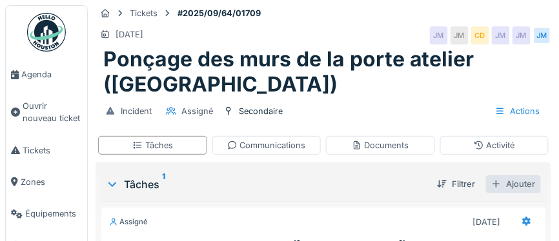
click at [525, 185] on div "Ajouter" at bounding box center [513, 184] width 55 height 17
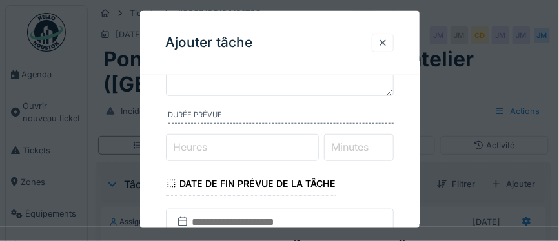
scroll to position [174, 0]
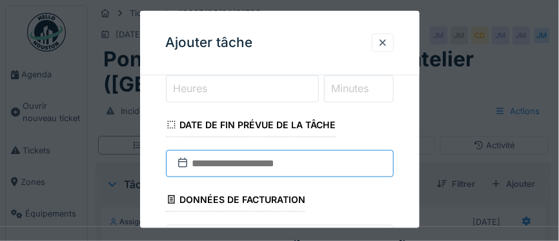
click at [232, 161] on input "text" at bounding box center [280, 163] width 228 height 27
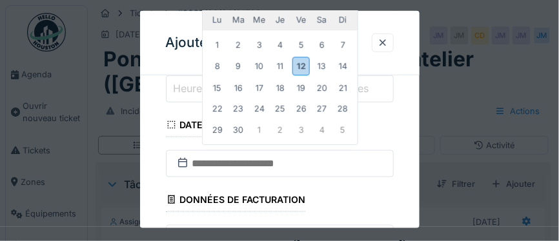
click at [279, 63] on div "11" at bounding box center [279, 66] width 17 height 17
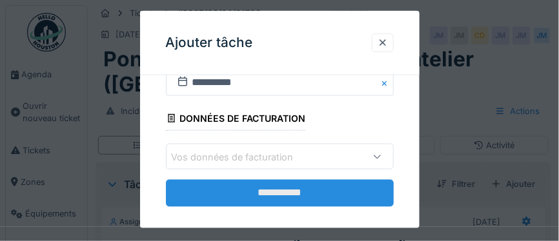
scroll to position [267, 0]
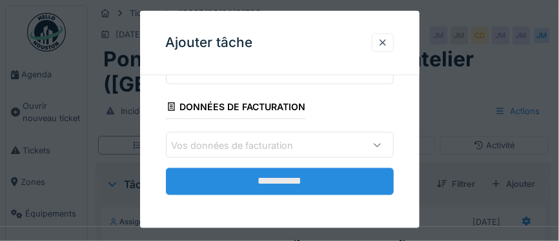
click at [248, 179] on input "**********" at bounding box center [280, 181] width 228 height 27
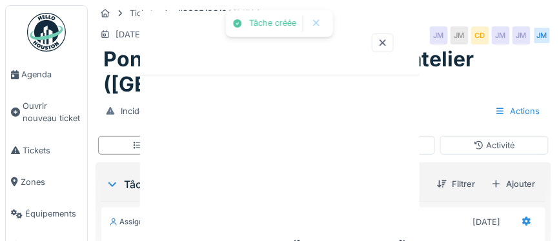
scroll to position [0, 0]
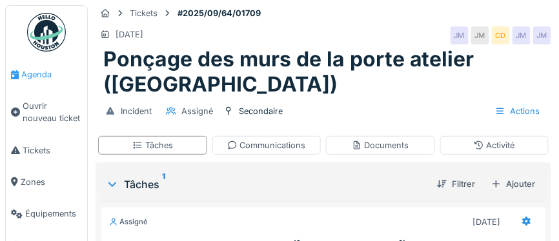
click at [37, 78] on span "Agenda" at bounding box center [51, 74] width 61 height 12
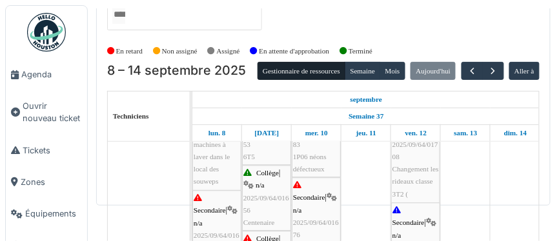
scroll to position [662, 0]
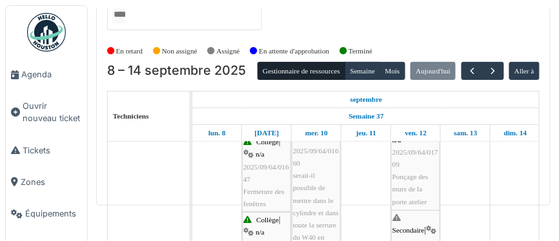
click at [410, 185] on div "Secondaire | n/a 2025/09/64/01709 Ponçage des murs de la porte atelier ([GEOGRA…" at bounding box center [415, 171] width 46 height 124
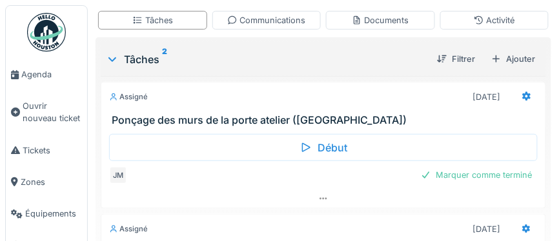
scroll to position [132, 0]
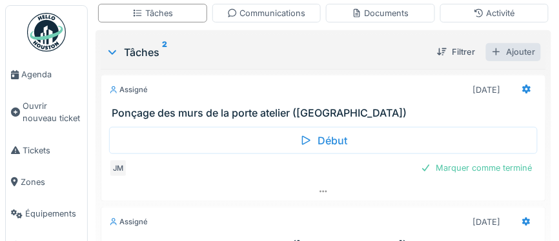
click at [523, 54] on div "Ajouter" at bounding box center [513, 51] width 55 height 17
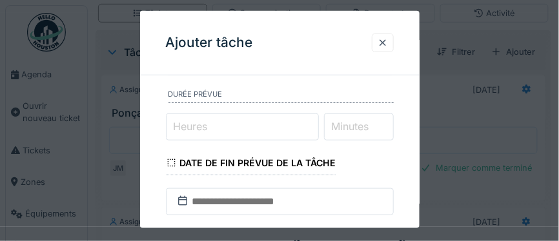
scroll to position [150, 0]
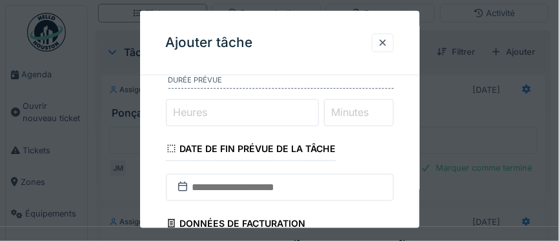
click at [214, 116] on input "Heures" at bounding box center [242, 112] width 153 height 27
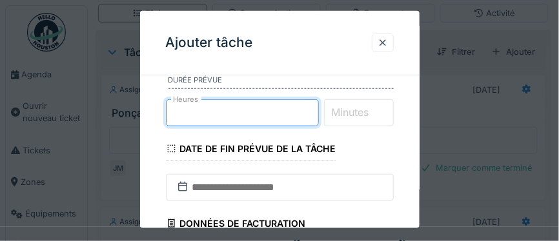
type input "*"
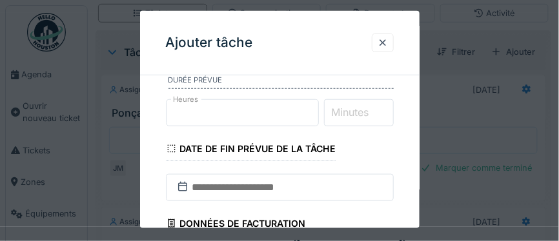
click at [344, 109] on label "Minutes" at bounding box center [350, 112] width 43 height 15
click at [344, 109] on input "Minutes" at bounding box center [359, 112] width 70 height 27
type input "**"
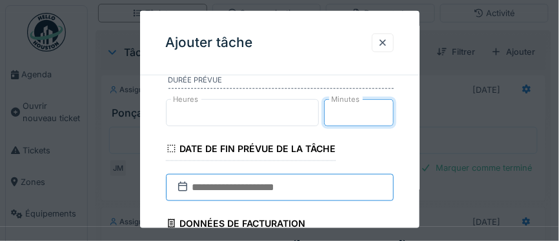
click at [240, 188] on input "text" at bounding box center [280, 187] width 228 height 27
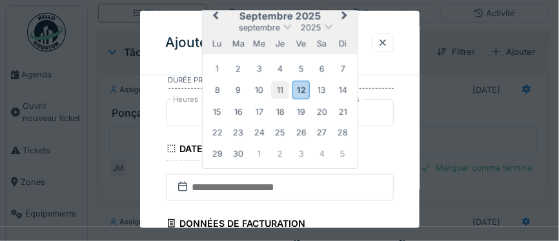
click at [280, 90] on div "11" at bounding box center [279, 90] width 17 height 17
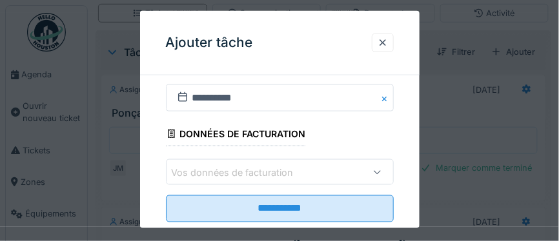
scroll to position [267, 0]
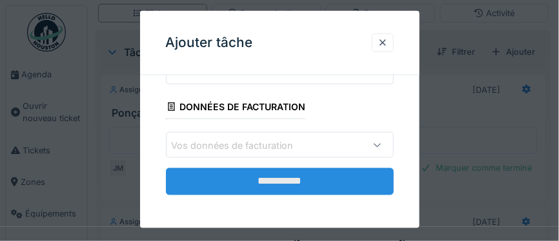
click at [281, 182] on input "**********" at bounding box center [280, 181] width 228 height 27
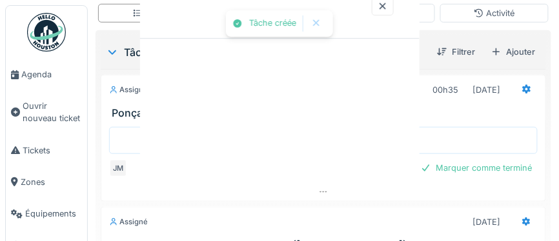
scroll to position [0, 0]
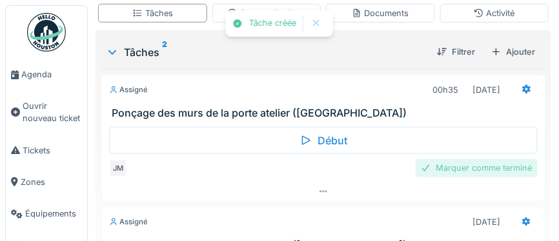
click at [465, 169] on div "Marquer comme terminé" at bounding box center [477, 167] width 122 height 17
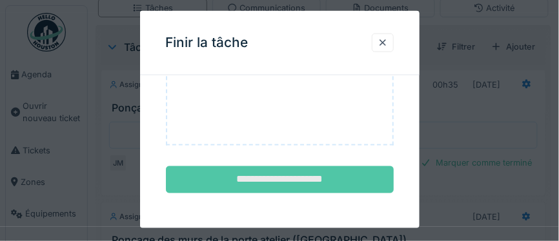
scroll to position [137, 0]
click at [288, 176] on input "**********" at bounding box center [280, 179] width 228 height 27
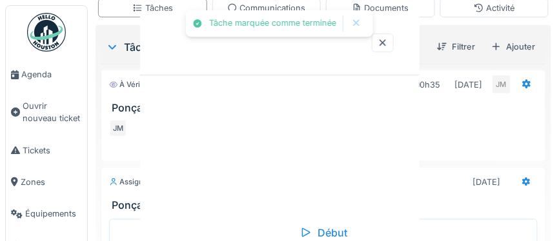
scroll to position [0, 0]
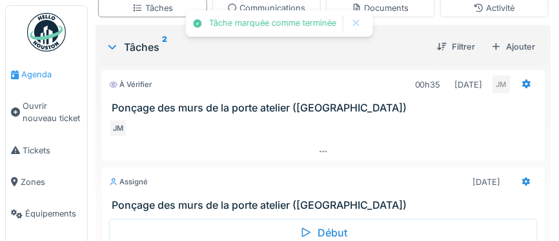
click at [43, 77] on span "Agenda" at bounding box center [51, 74] width 61 height 12
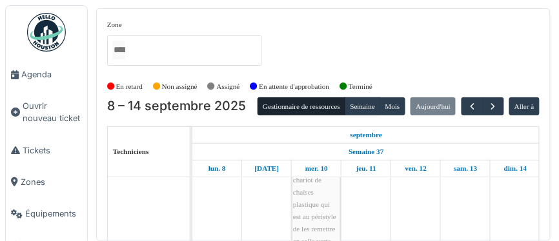
scroll to position [447, 0]
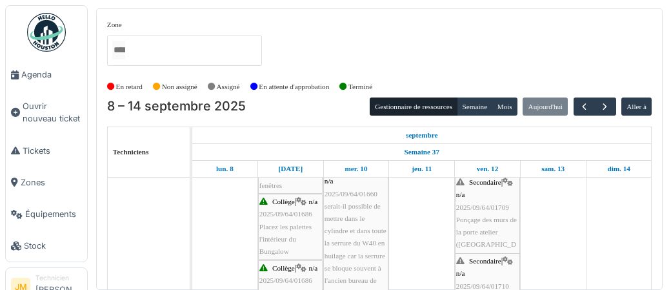
click at [509, 182] on icon at bounding box center [508, 182] width 10 height 8
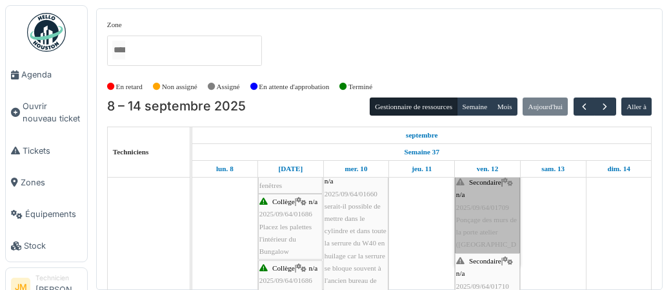
click at [558, 226] on div "Théâtre | n/a 2025/09/64/01673 installé 15 manges de bout dans le péristyle Col…" at bounding box center [421, 63] width 459 height 1080
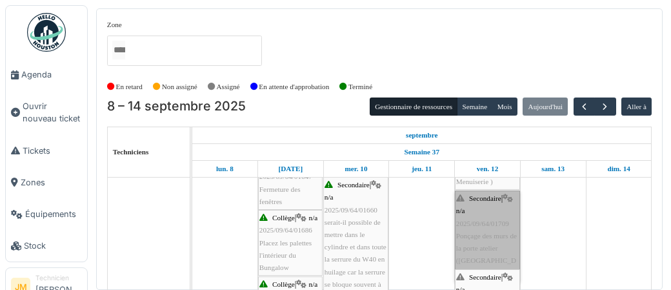
click at [550, 225] on td at bounding box center [553, 79] width 66 height 1080
click at [497, 221] on link "Secondaire | n/a 2025/09/64/01709 Ponçage des murs de la porte atelier (Manusie)" at bounding box center [487, 235] width 65 height 90
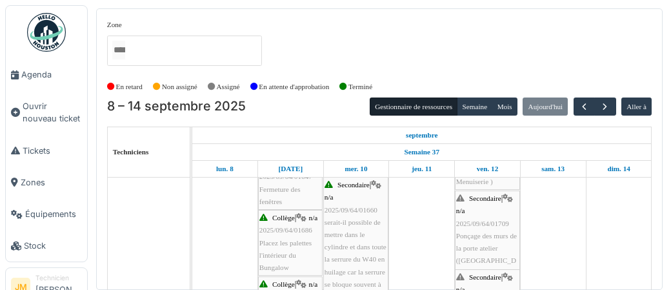
click at [511, 197] on icon at bounding box center [508, 198] width 10 height 8
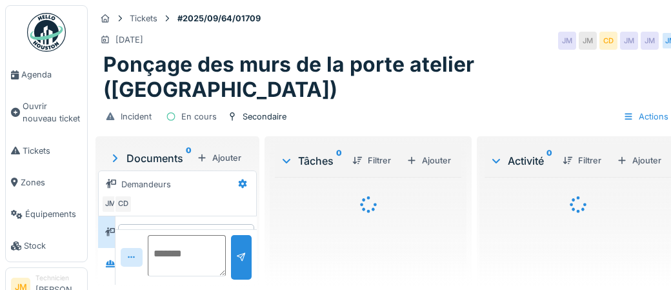
scroll to position [14, 0]
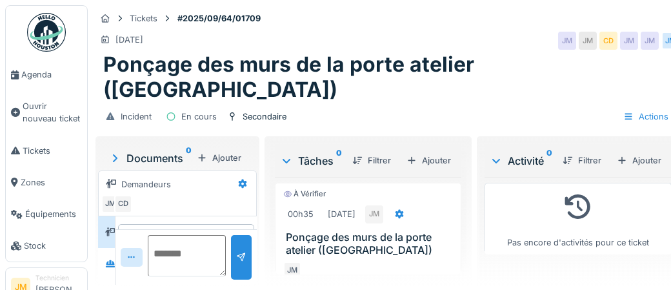
scroll to position [14, 0]
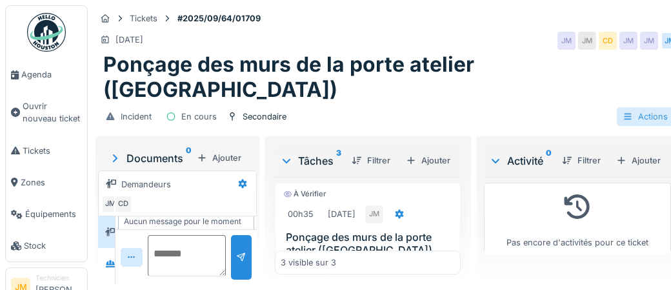
click at [629, 110] on div at bounding box center [628, 116] width 10 height 12
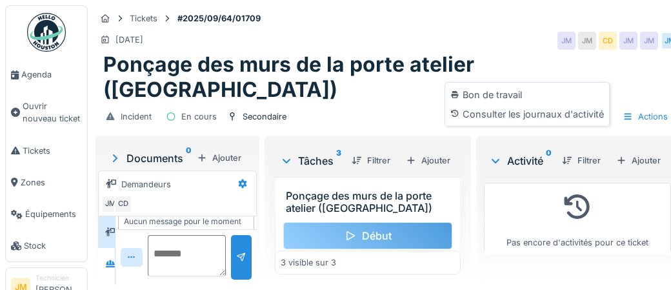
scroll to position [276, 0]
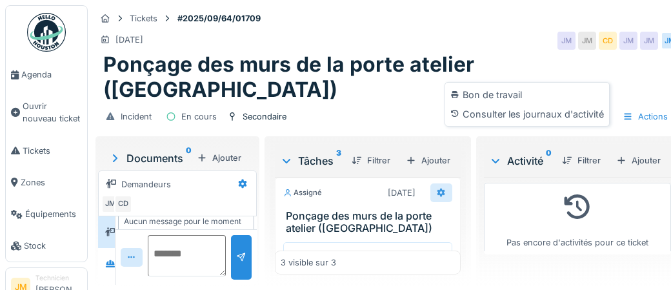
click at [441, 186] on div at bounding box center [441, 192] width 10 height 12
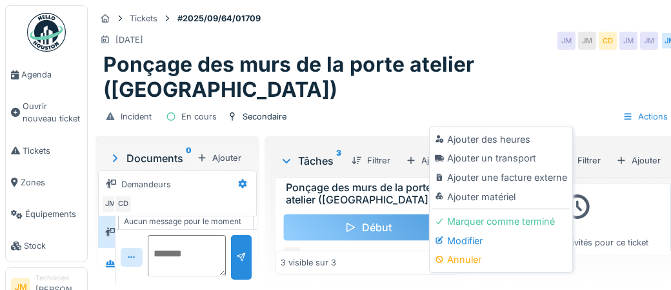
scroll to position [154, 0]
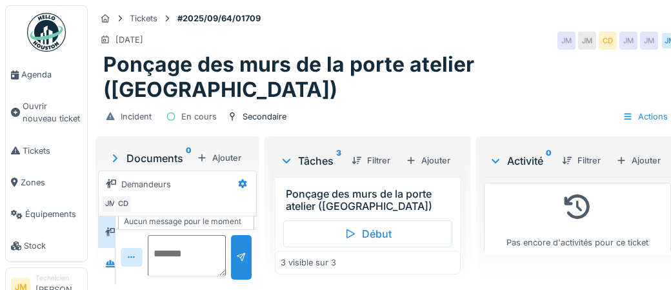
click at [391, 269] on div "3 visible sur 3" at bounding box center [368, 262] width 186 height 24
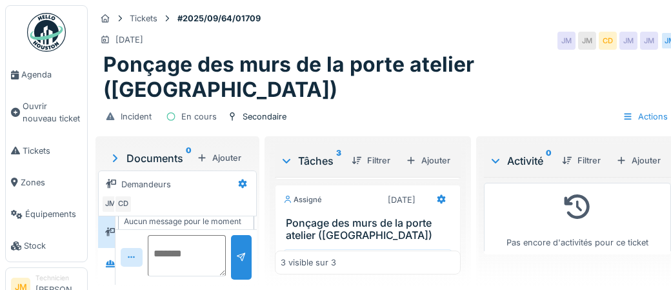
scroll to position [119, 0]
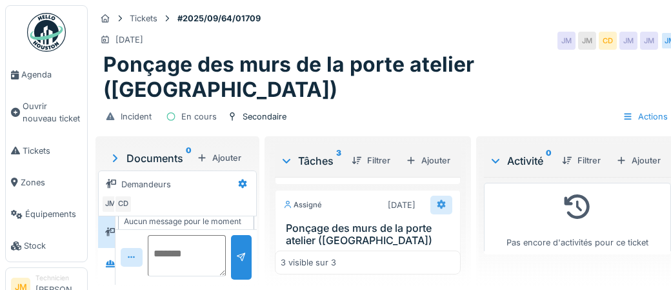
click at [438, 200] on icon at bounding box center [442, 204] width 8 height 9
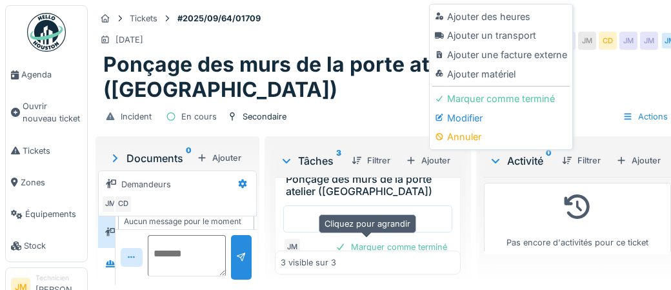
scroll to position [319, 0]
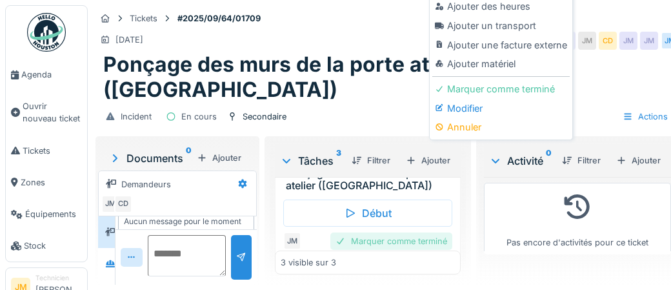
click at [428, 232] on div "Marquer comme terminé" at bounding box center [391, 240] width 122 height 17
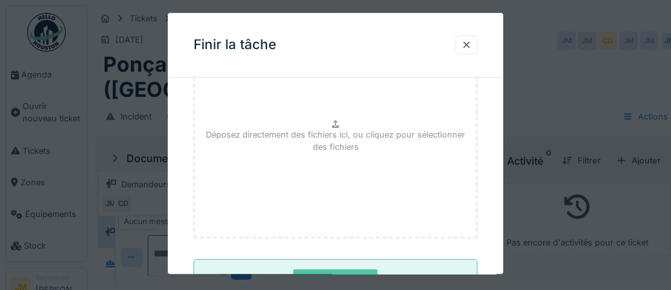
scroll to position [187, 0]
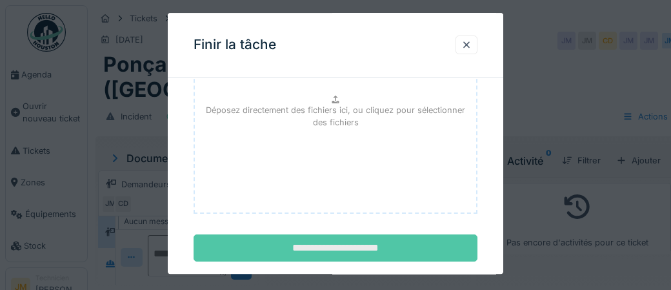
click at [342, 251] on input "**********" at bounding box center [336, 248] width 284 height 27
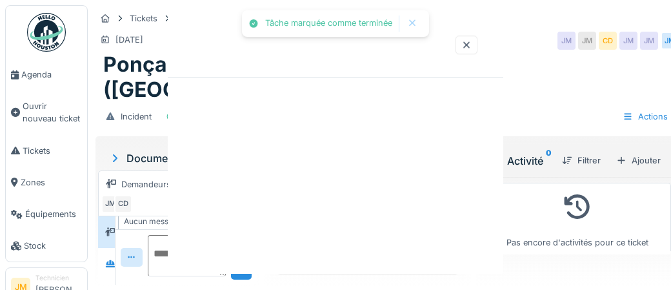
scroll to position [285, 0]
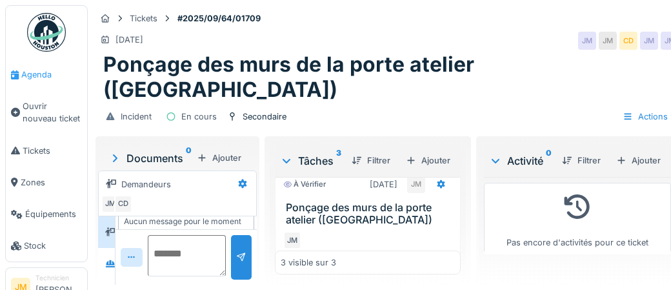
click at [38, 74] on span "Agenda" at bounding box center [51, 74] width 61 height 12
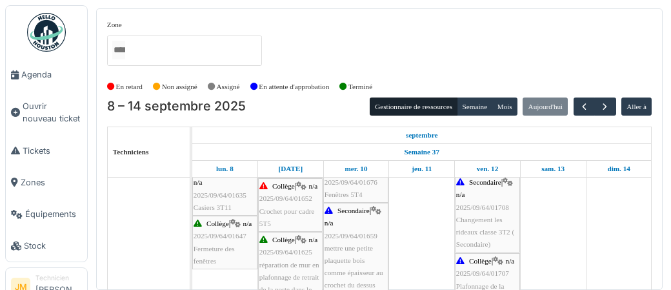
scroll to position [443, 0]
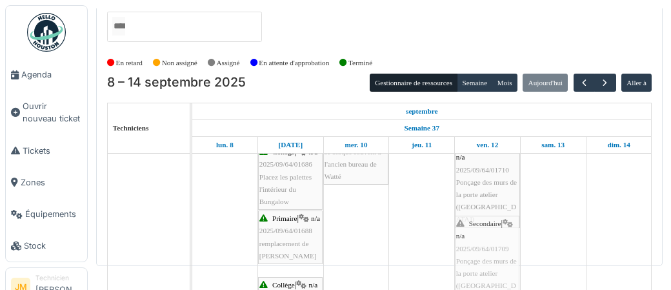
drag, startPoint x: 506, startPoint y: 224, endPoint x: 501, endPoint y: 236, distance: 13.1
click at [192, 236] on div "Cave nettoyage des filtres des deux machines à laver dans le local des souweps …" at bounding box center [192, 127] width 0 height 719
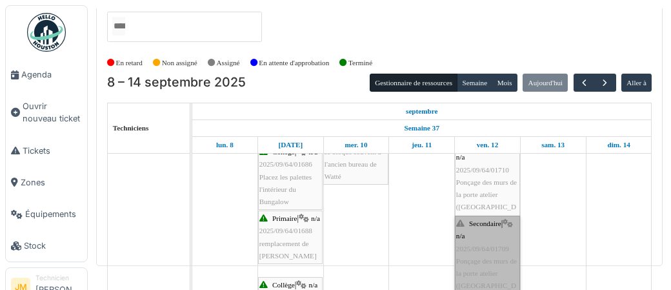
click at [481, 245] on link "Secondaire | n/a 2025/09/64/01709 Ponçage des murs de la porte atelier (Manusie)" at bounding box center [487, 261] width 65 height 90
click at [499, 236] on link "Secondaire | n/a 2025/09/64/01709 Ponçage des murs de la porte atelier (Manusie)" at bounding box center [487, 260] width 65 height 90
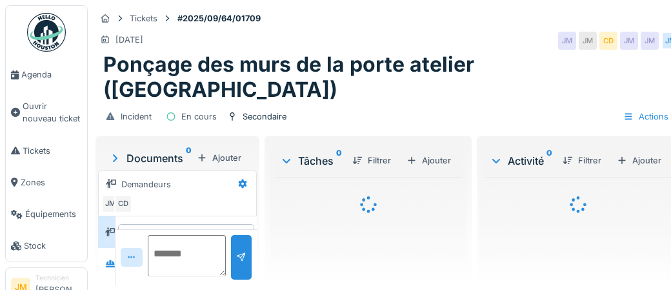
scroll to position [14, 0]
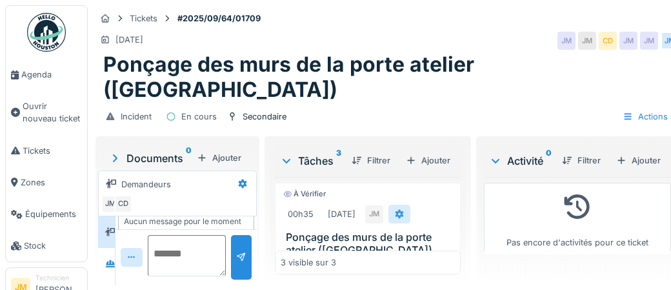
click at [405, 210] on icon at bounding box center [399, 214] width 10 height 8
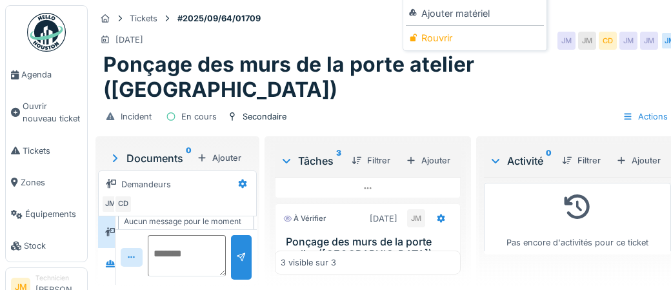
scroll to position [285, 0]
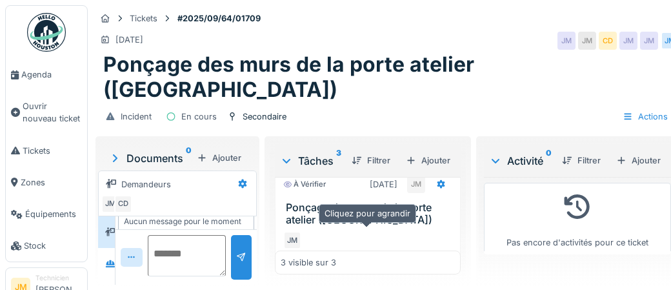
click at [367, 259] on icon at bounding box center [368, 263] width 10 height 8
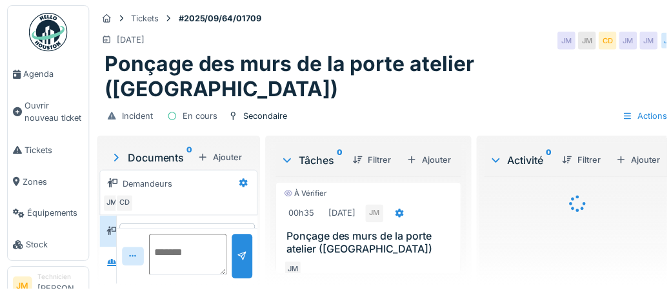
scroll to position [14, 0]
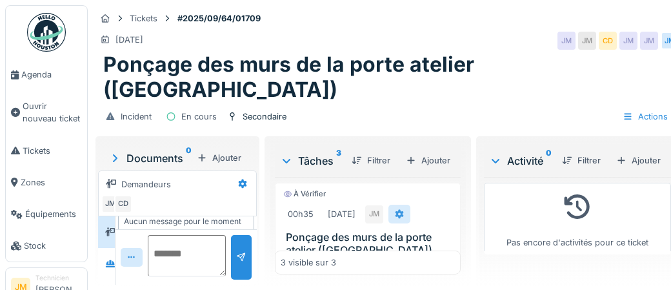
click at [414, 263] on div "À vérifier 00h35 [DATE] JM Ponçage des murs de la porte atelier (Manusie) JM As…" at bounding box center [368, 225] width 186 height 97
